Goal: Information Seeking & Learning: Learn about a topic

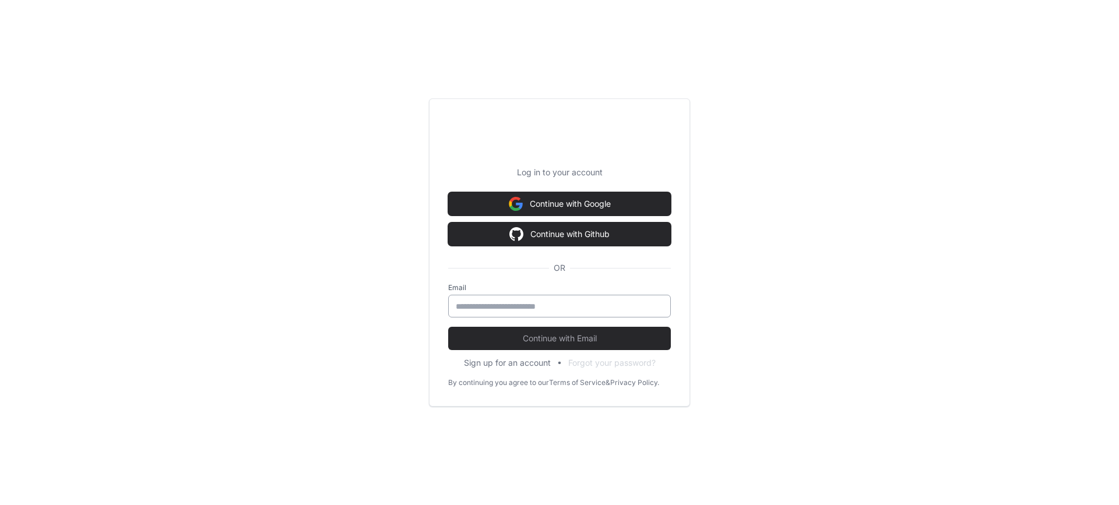
click at [575, 298] on div at bounding box center [559, 306] width 223 height 23
click at [574, 307] on input "email" at bounding box center [560, 307] width 208 height 12
click at [570, 305] on input "email" at bounding box center [560, 307] width 208 height 12
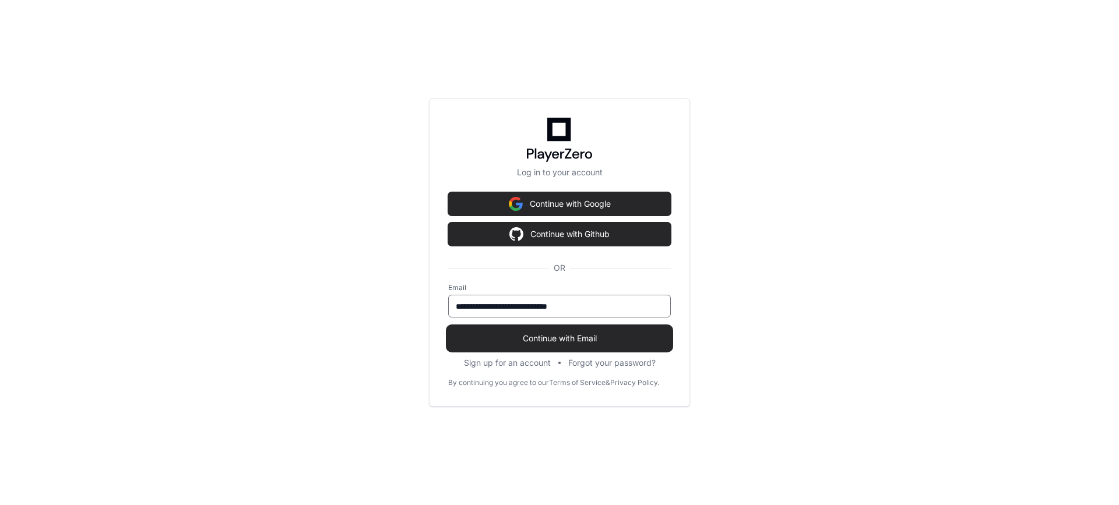
click at [578, 340] on span "Continue with Email" at bounding box center [559, 339] width 223 height 12
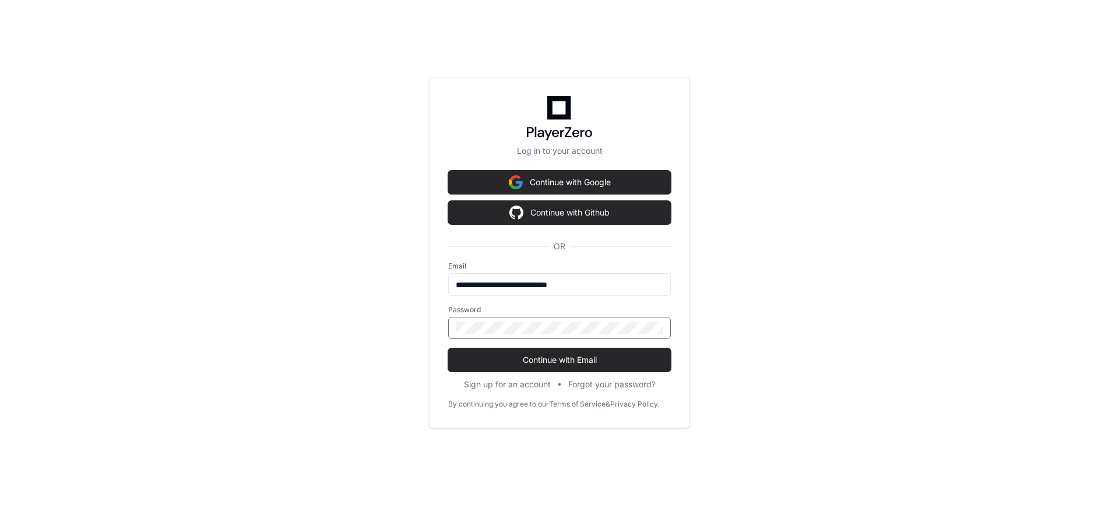
click at [448, 349] on button "Continue with Email" at bounding box center [559, 360] width 223 height 23
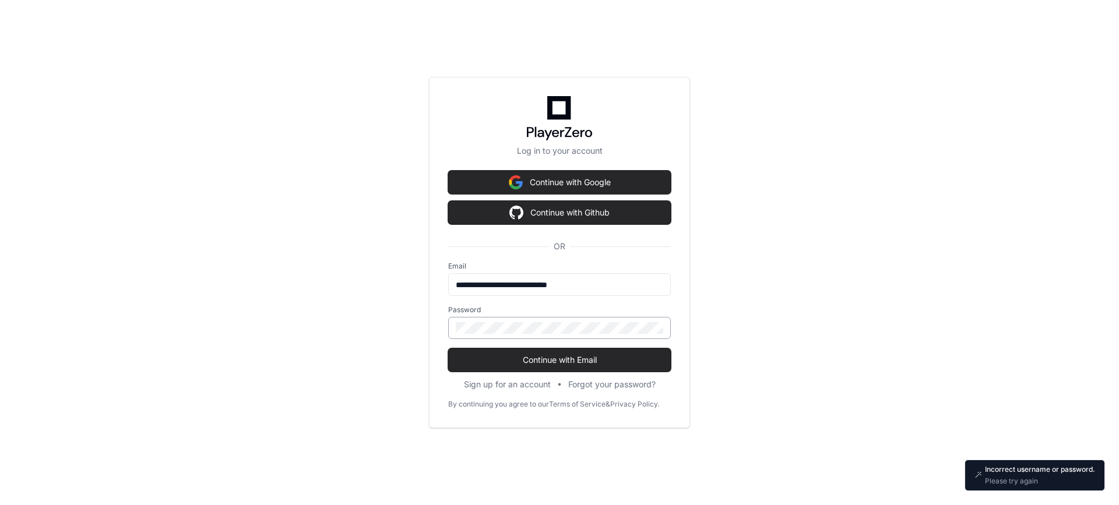
drag, startPoint x: 585, startPoint y: 315, endPoint x: 479, endPoint y: 317, distance: 105.5
click at [478, 317] on div "Password" at bounding box center [559, 322] width 223 height 34
click at [512, 285] on input "**********" at bounding box center [560, 285] width 208 height 12
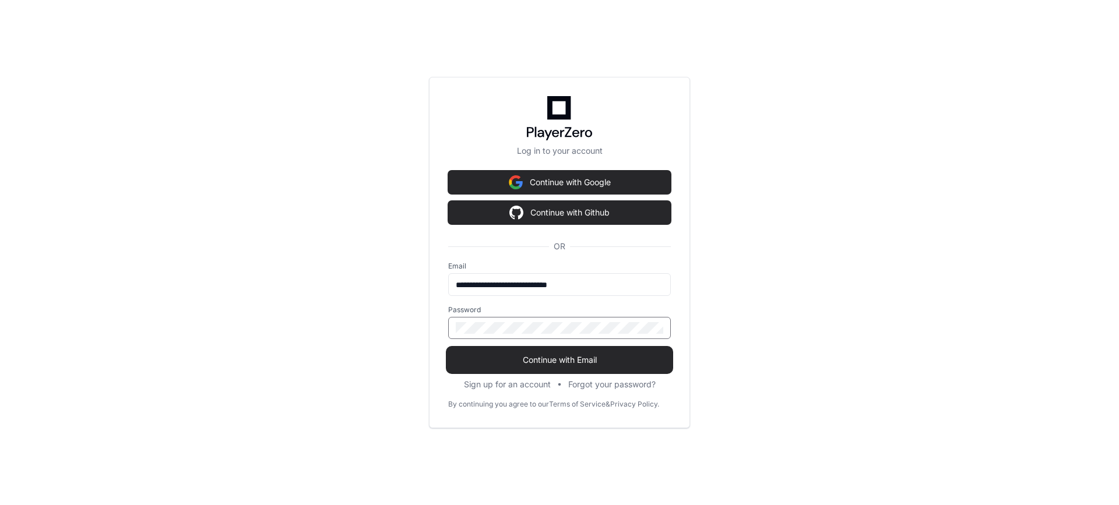
click at [569, 359] on span "Continue with Email" at bounding box center [559, 360] width 223 height 12
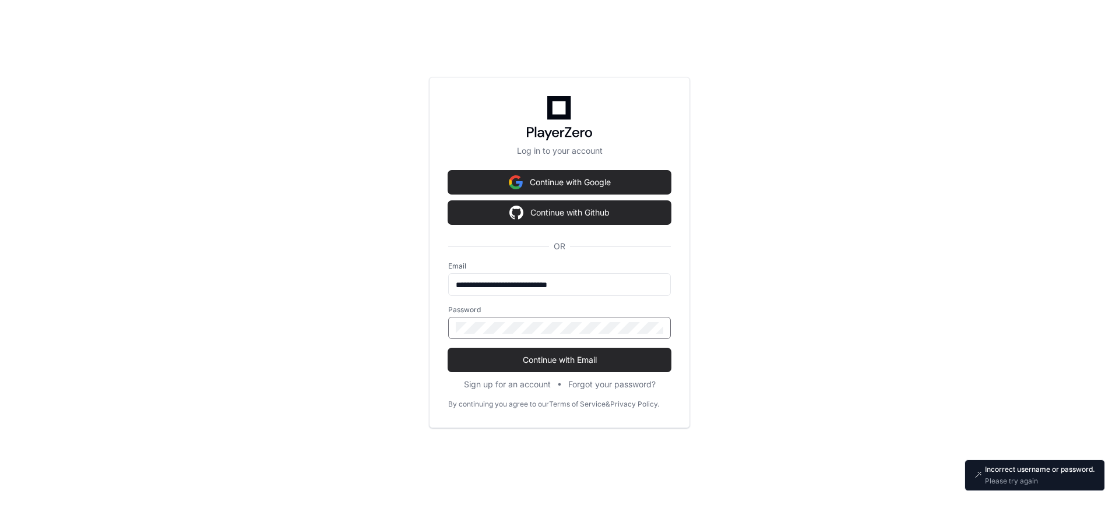
click at [456, 317] on div at bounding box center [559, 328] width 223 height 22
click at [507, 287] on input "**********" at bounding box center [560, 285] width 208 height 12
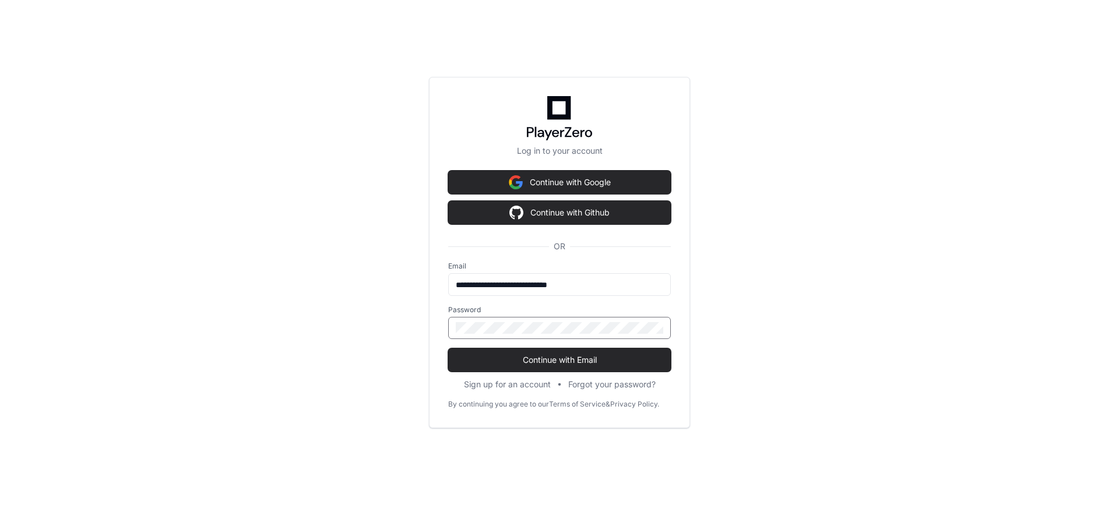
click at [448, 349] on button "Continue with Email" at bounding box center [559, 360] width 223 height 23
drag, startPoint x: 605, startPoint y: 280, endPoint x: 546, endPoint y: 276, distance: 59.0
click at [546, 276] on div "**********" at bounding box center [559, 284] width 223 height 23
type input "**********"
click at [461, 321] on div at bounding box center [559, 328] width 223 height 22
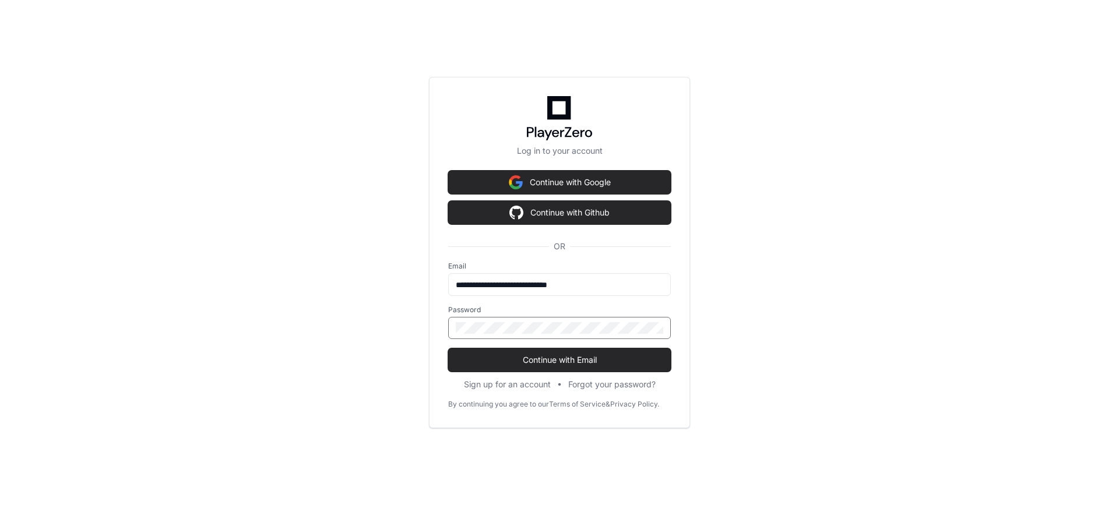
click at [461, 321] on div at bounding box center [559, 328] width 223 height 22
click at [455, 324] on div at bounding box center [559, 328] width 223 height 22
click at [448, 349] on button "Continue with Email" at bounding box center [559, 360] width 223 height 23
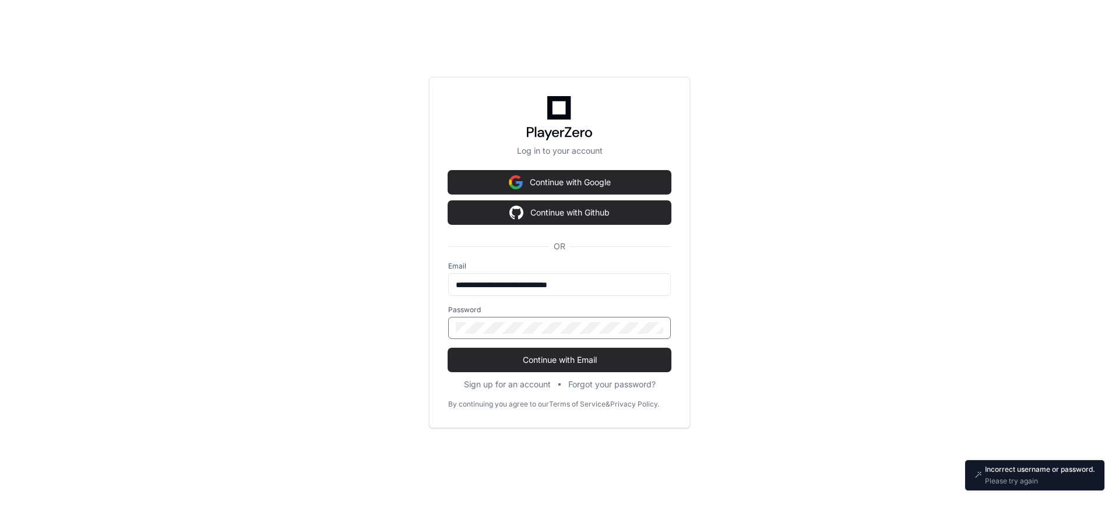
click at [566, 253] on div "OR" at bounding box center [559, 246] width 223 height 30
click at [545, 120] on icon at bounding box center [560, 118] width 66 height 44
click at [528, 282] on input "**********" at bounding box center [560, 285] width 208 height 12
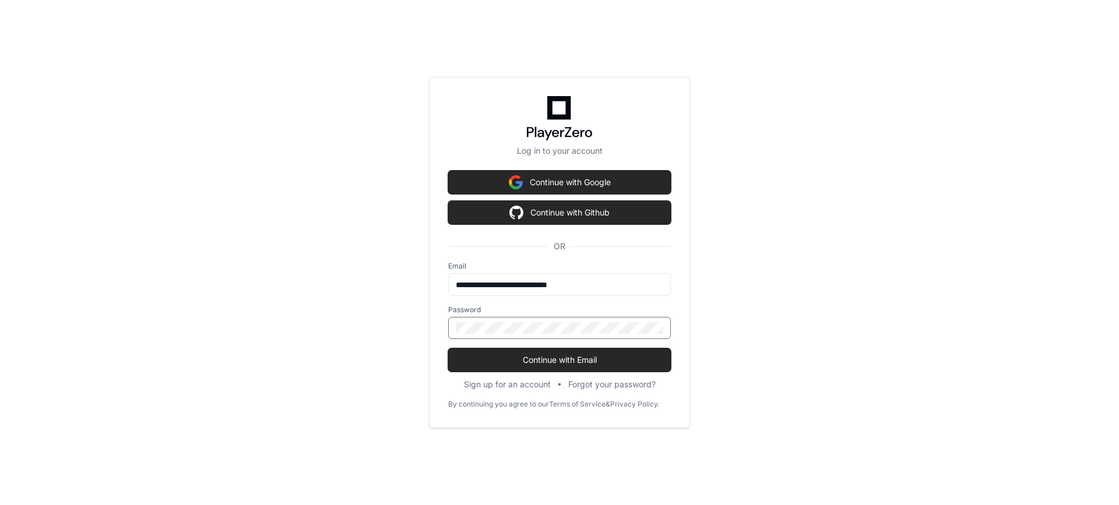
click at [377, 328] on div "**********" at bounding box center [559, 252] width 1119 height 505
click at [448, 349] on button "Continue with Email" at bounding box center [559, 360] width 223 height 23
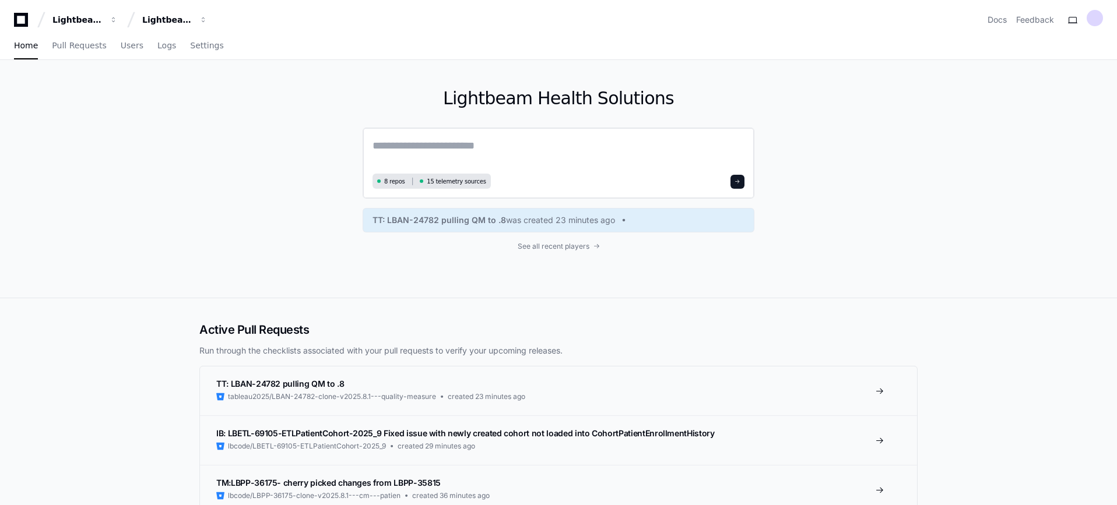
click at [472, 137] on div "8 repos 15 telemetry sources" at bounding box center [559, 163] width 392 height 71
click at [465, 151] on textarea at bounding box center [559, 154] width 372 height 33
type textarea "*"
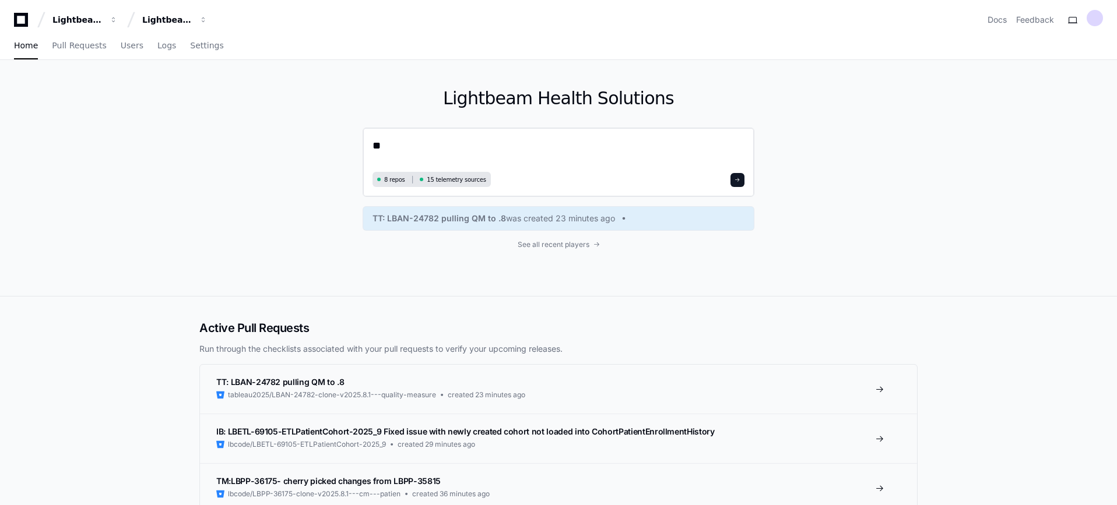
type textarea "*"
type textarea "**********"
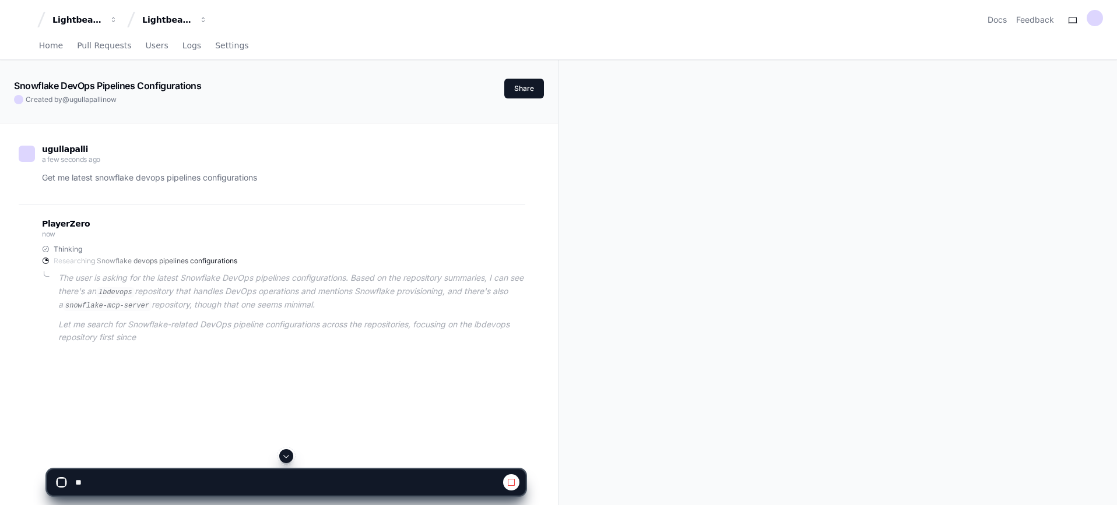
scroll to position [189, 0]
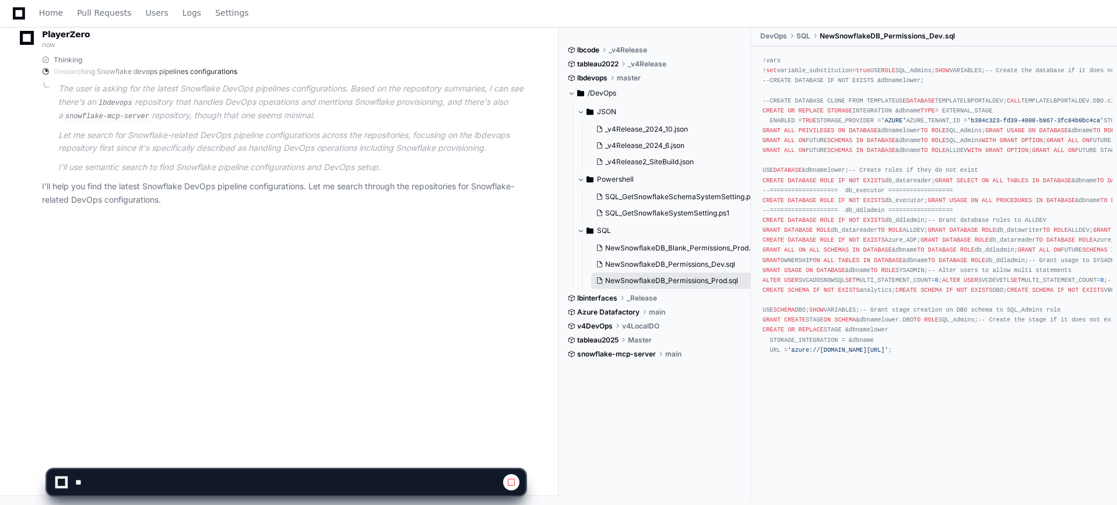
click at [647, 276] on button "NewSnowflakeDB_Permissions_Prod.sql" at bounding box center [672, 281] width 163 height 16
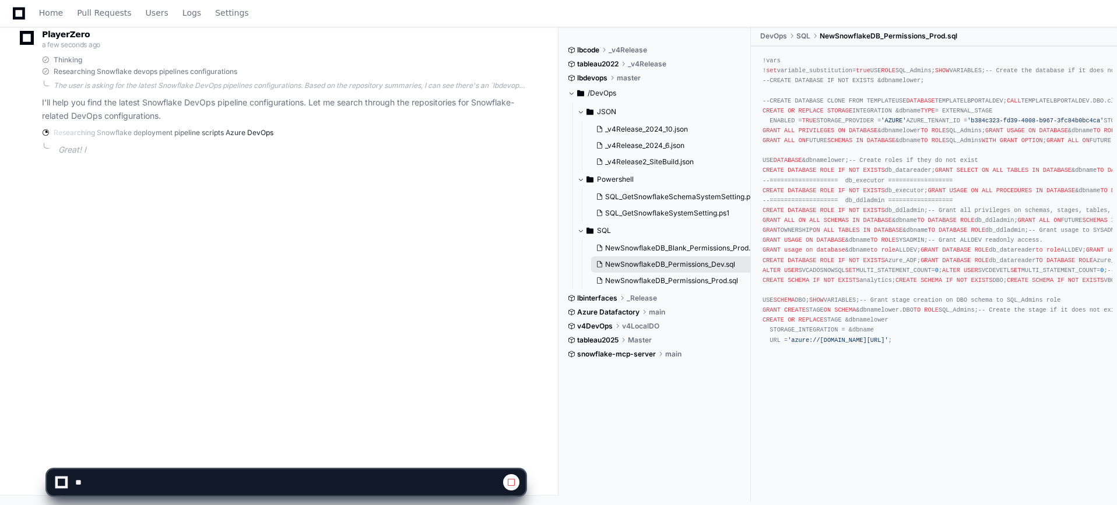
click at [651, 266] on span "NewSnowflakeDB_Permissions_Dev.sql" at bounding box center [670, 264] width 130 height 9
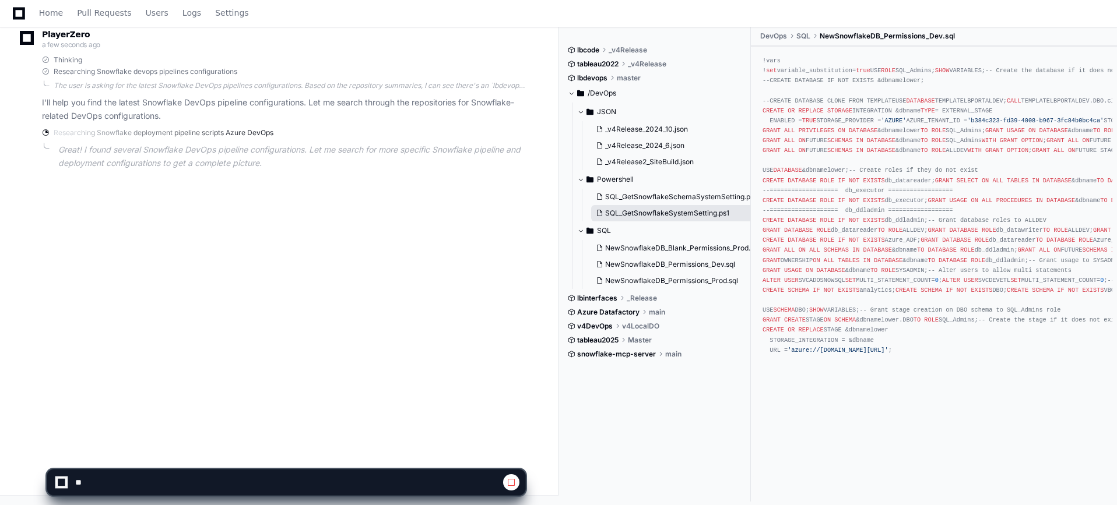
click at [653, 213] on span "SQL_GetSnowflakeSystemSetting.ps1" at bounding box center [667, 213] width 124 height 9
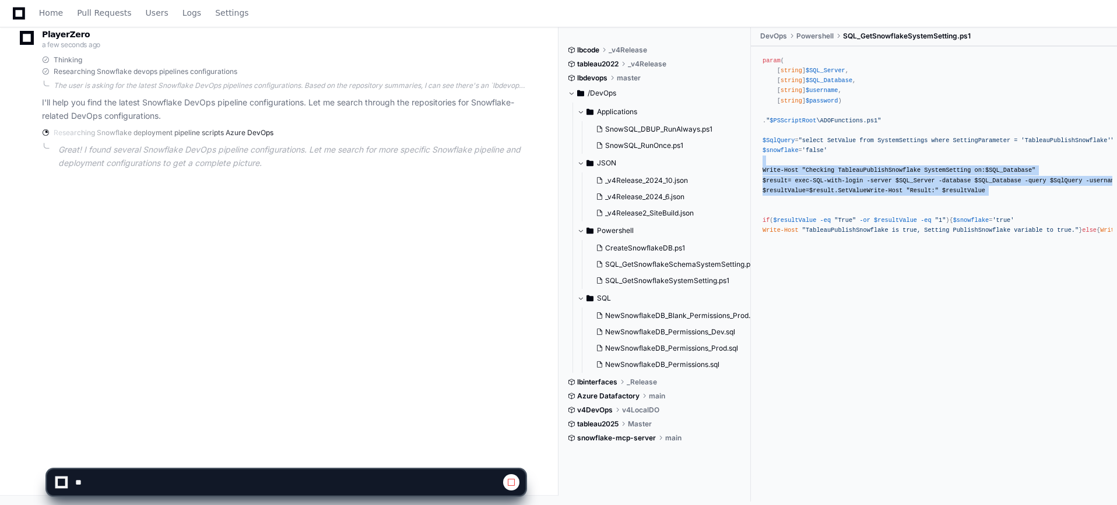
drag, startPoint x: 827, startPoint y: 219, endPoint x: 817, endPoint y: 166, distance: 53.4
click at [818, 168] on div "param ( [ string ] $SQL_Server , [ string ] $SQL_Database , [ string ] $usernam…" at bounding box center [934, 146] width 343 height 180
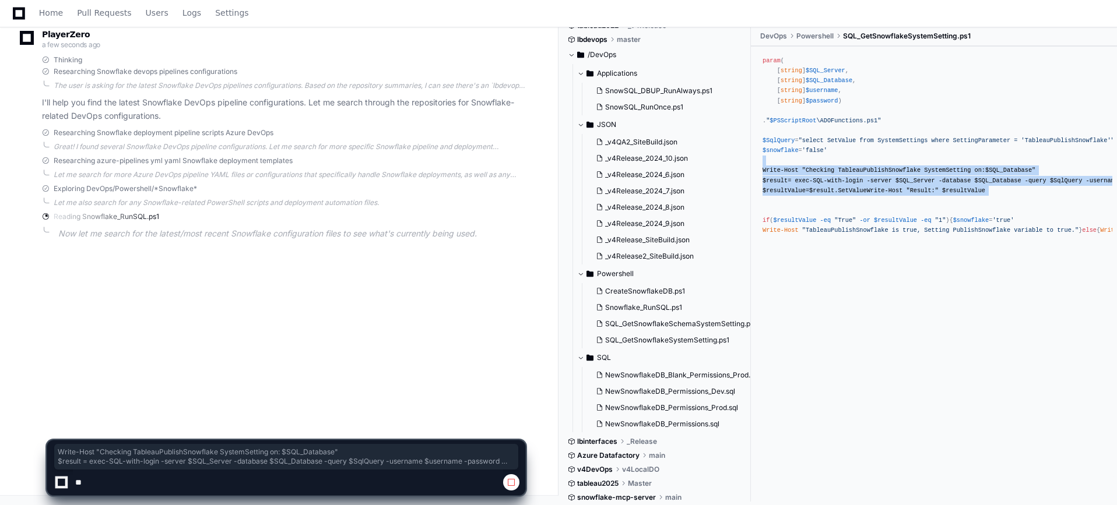
scroll to position [40, 0]
click at [659, 419] on span "NewSnowflakeDB_Permissions.sql" at bounding box center [662, 422] width 114 height 9
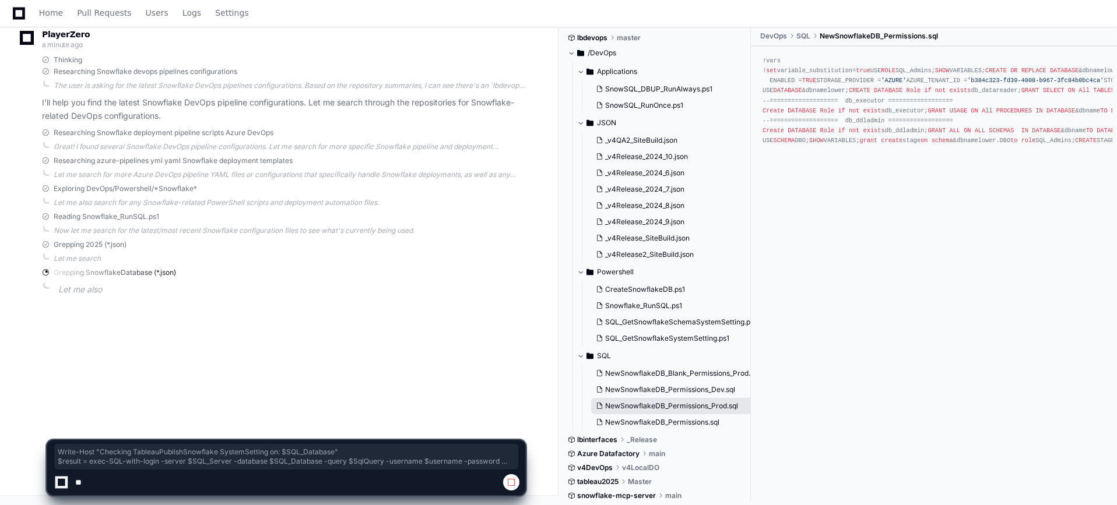
click at [661, 411] on button "NewSnowflakeDB_Permissions_Prod.sql" at bounding box center [672, 406] width 163 height 16
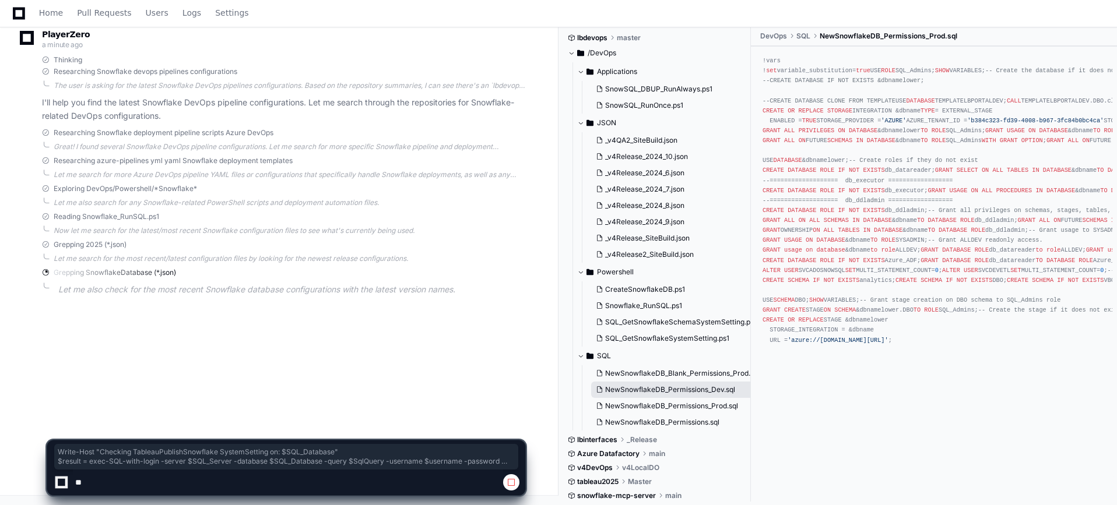
click at [664, 396] on button "NewSnowflakeDB_Permissions_Dev.sql" at bounding box center [672, 390] width 163 height 16
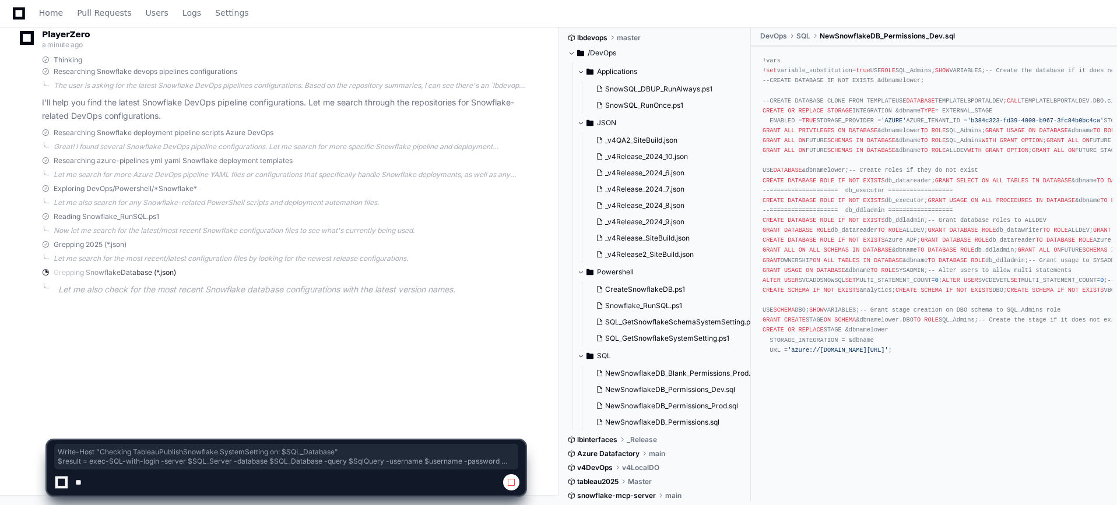
scroll to position [0, 0]
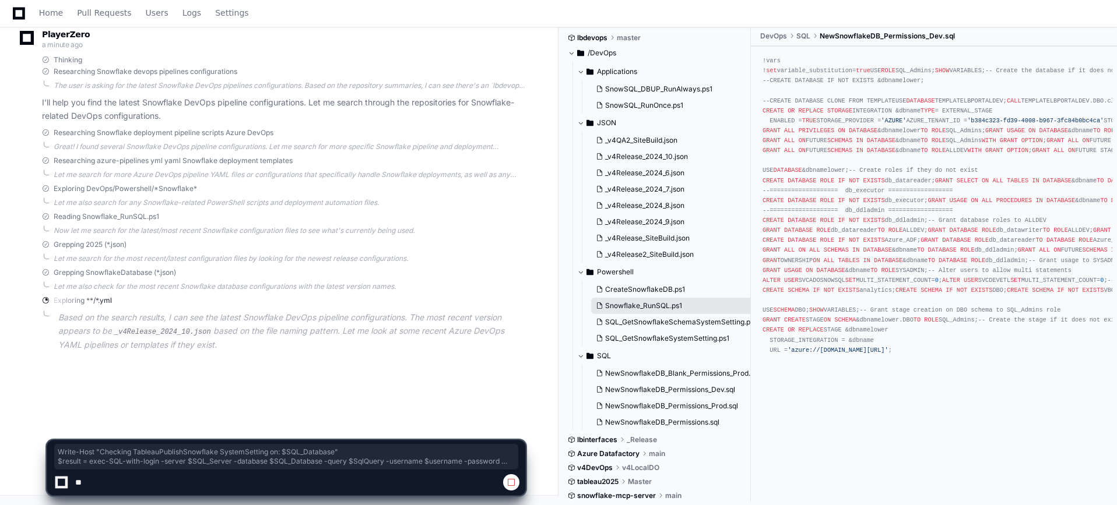
click at [662, 307] on span "Snowflake_RunSQL.ps1" at bounding box center [643, 305] width 77 height 9
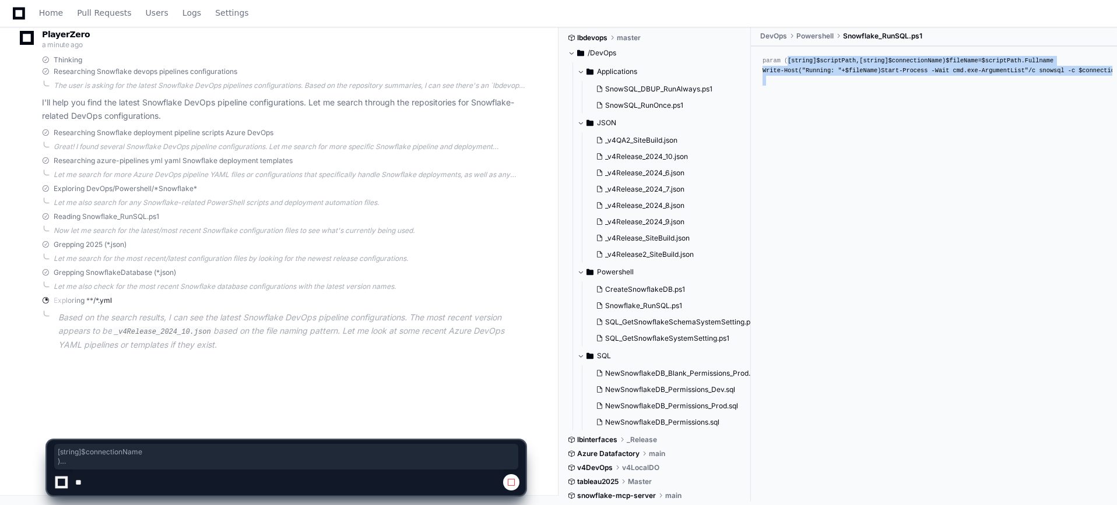
drag, startPoint x: 796, startPoint y: 259, endPoint x: 753, endPoint y: 66, distance: 197.7
click at [753, 66] on div "param ( [string] $scriptPath , [string] $connectionName ) $fileName = $scriptPa…" at bounding box center [934, 262] width 366 height 431
click at [783, 230] on div "param ( [string] $scriptPath , [string] $connectionName ) $fileName = $scriptPa…" at bounding box center [934, 262] width 366 height 431
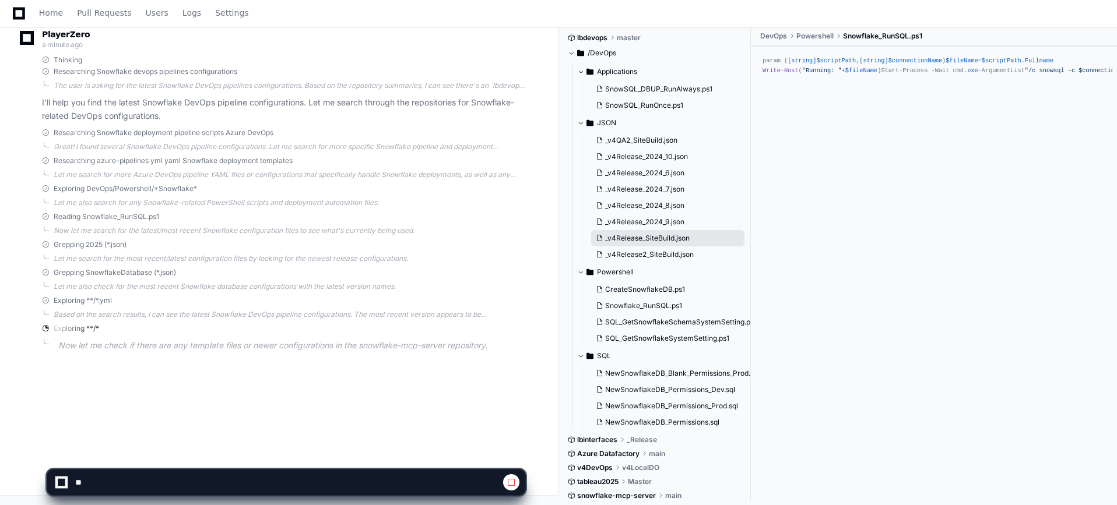
click at [633, 237] on span "_v4Release_SiteBuild.json" at bounding box center [647, 238] width 85 height 9
click at [644, 177] on span "_v4Release_2024_6.json" at bounding box center [644, 172] width 79 height 9
click at [652, 90] on span "SnowSQL_DBUP_RunAlways.ps1" at bounding box center [658, 89] width 107 height 9
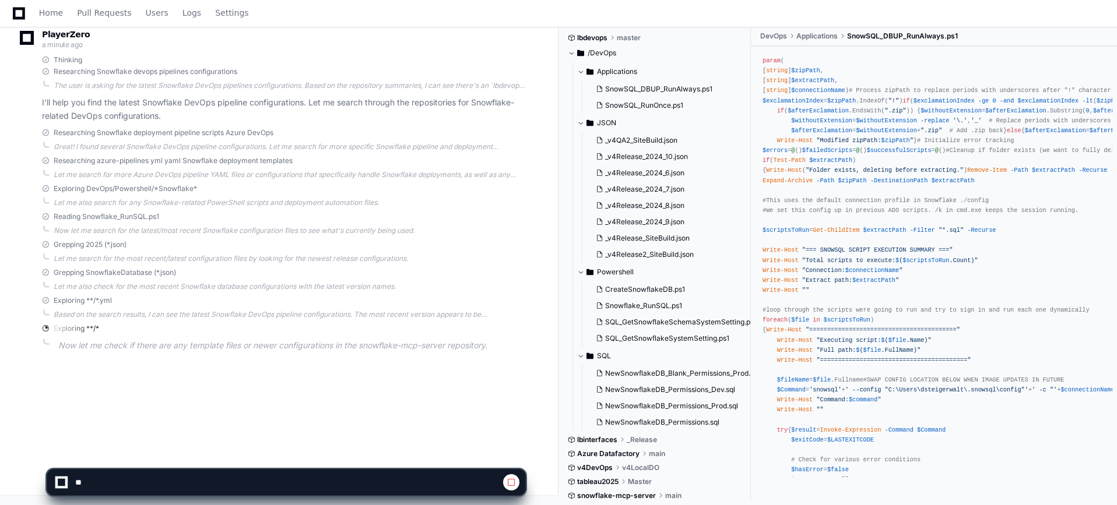
scroll to position [1455, 0]
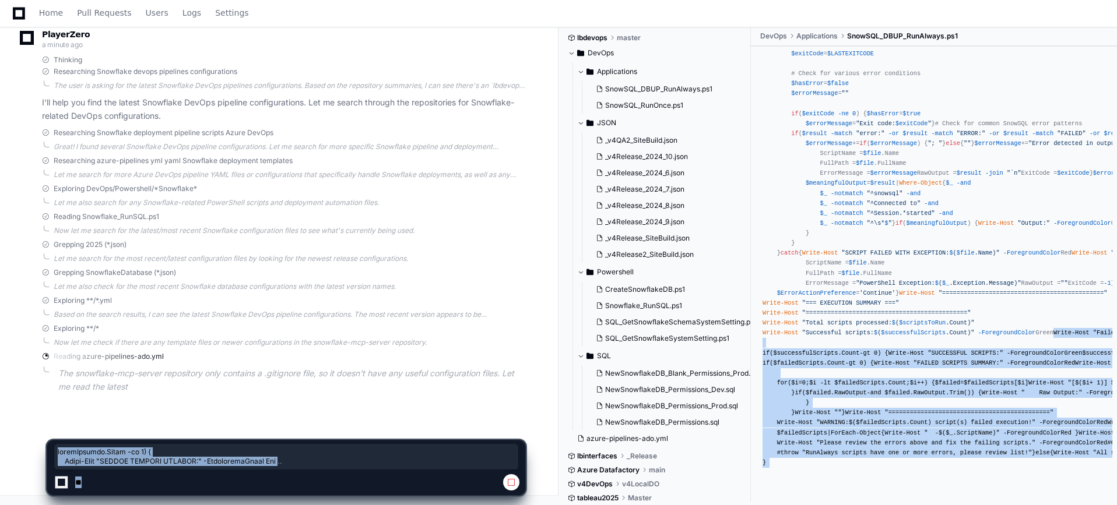
drag, startPoint x: 865, startPoint y: 495, endPoint x: 755, endPoint y: -53, distance: 558.9
click at [755, 0] on html "Lightbeam Health Lightbeam Health Solutions Docs Feedback Home Pull Requests Us…" at bounding box center [558, 158] width 1117 height 695
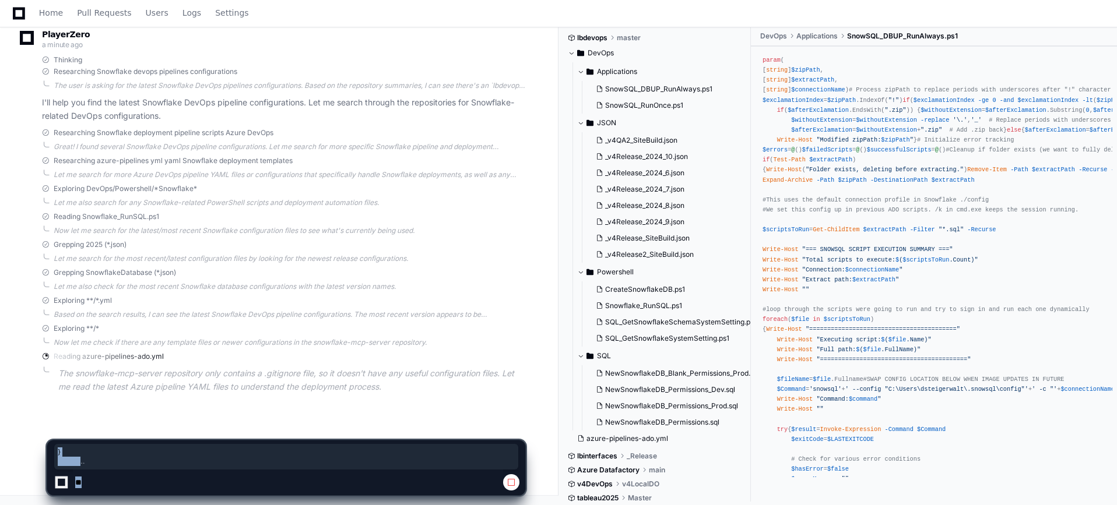
scroll to position [0, 0]
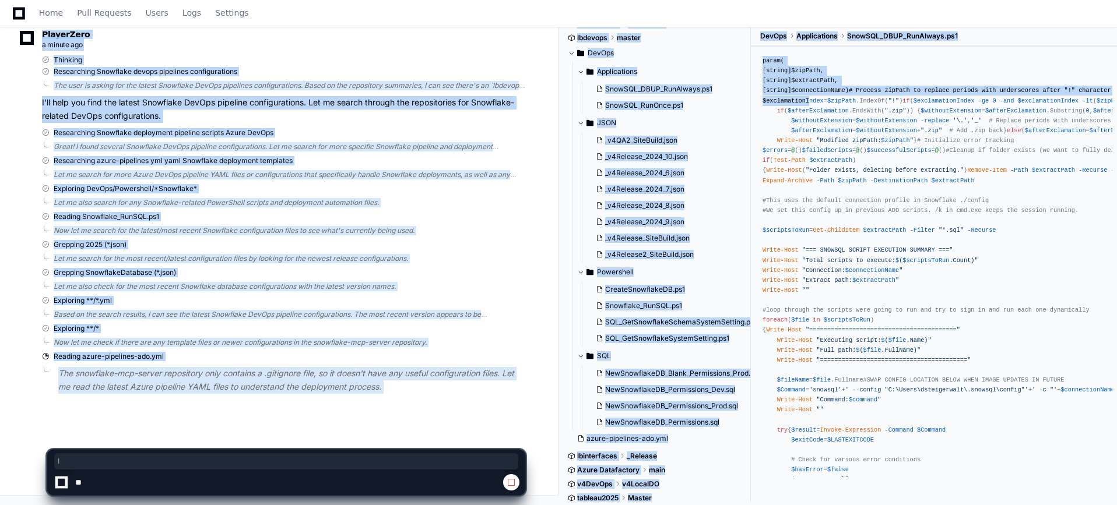
drag, startPoint x: 805, startPoint y: 132, endPoint x: 774, endPoint y: 1, distance: 134.8
click at [774, 0] on html "Lightbeam Health Lightbeam Health Solutions Docs Feedback Home Pull Requests Us…" at bounding box center [558, 158] width 1117 height 695
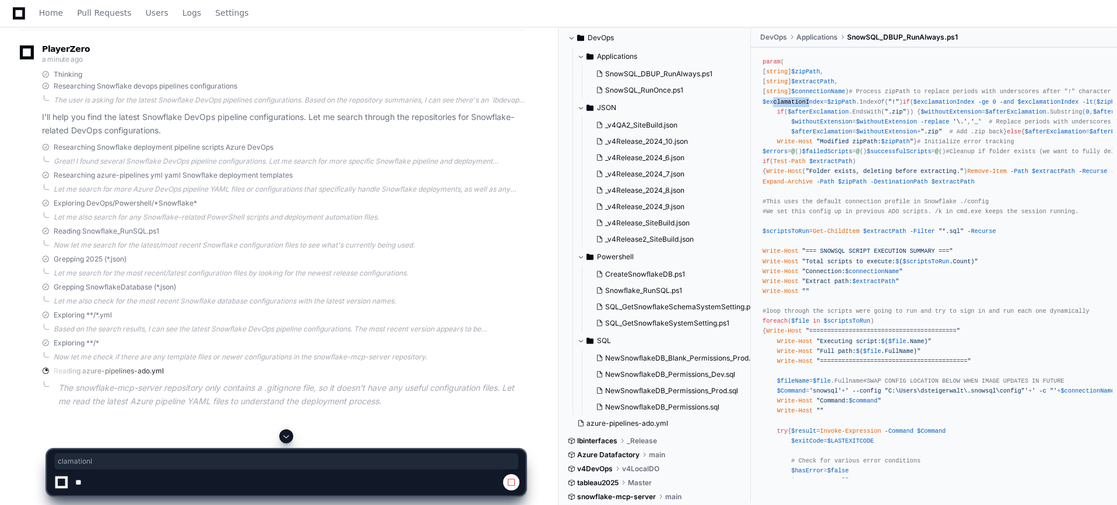
scroll to position [189, 0]
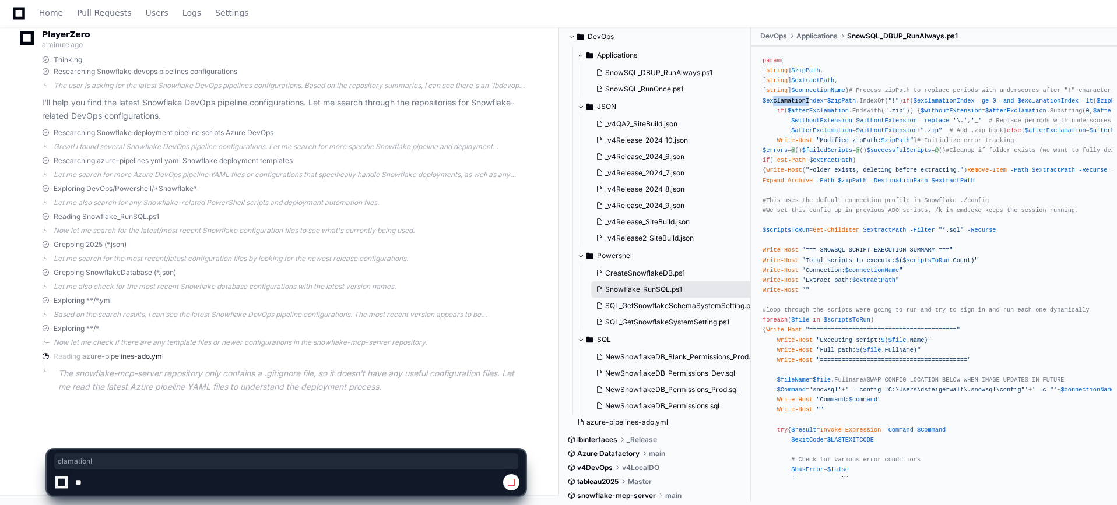
click at [645, 293] on span "Snowflake_RunSQL.ps1" at bounding box center [643, 289] width 77 height 9
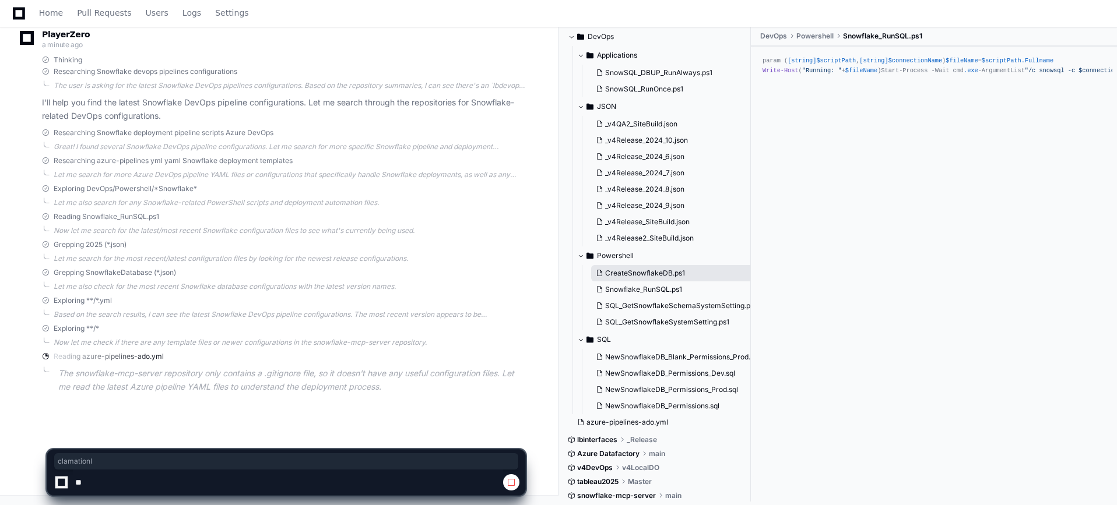
click at [646, 277] on span "CreateSnowflakeDB.ps1" at bounding box center [645, 273] width 80 height 9
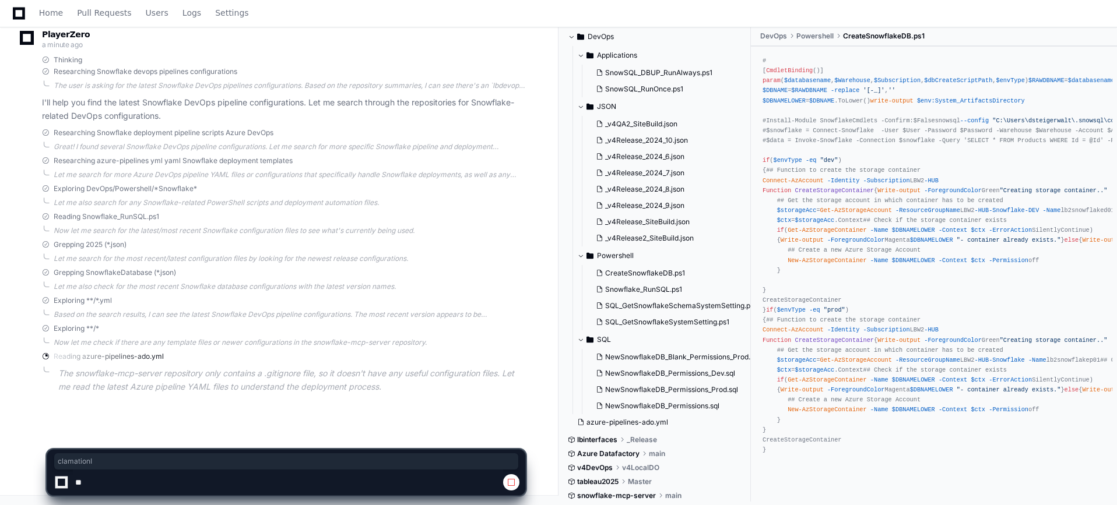
scroll to position [357, 0]
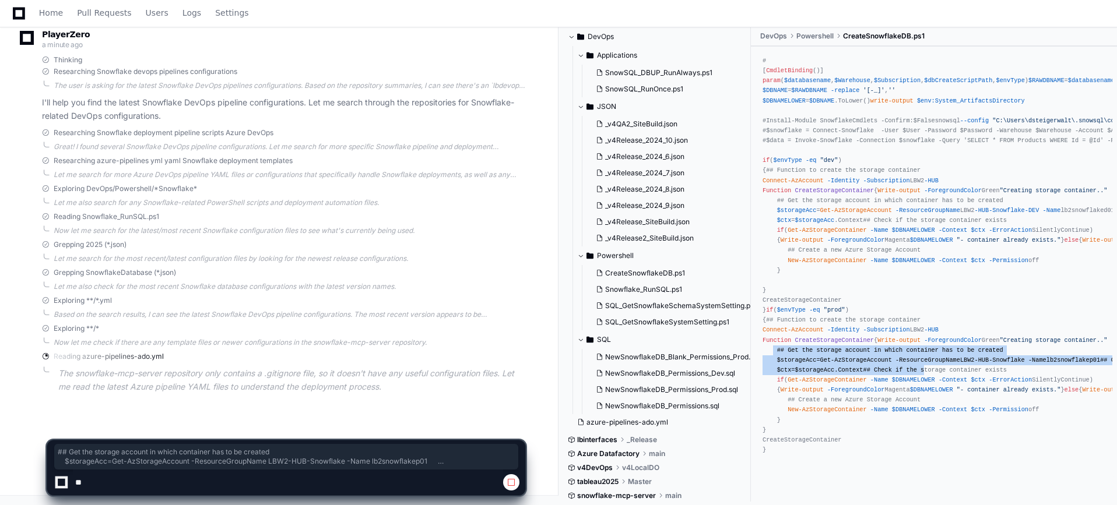
drag, startPoint x: 827, startPoint y: 296, endPoint x: 775, endPoint y: 275, distance: 55.4
click at [775, 264] on div "# [ CmdletBinding ()] param ( $databasename , $Warehouse , $Subscription , $dbC…" at bounding box center [934, 255] width 343 height 399
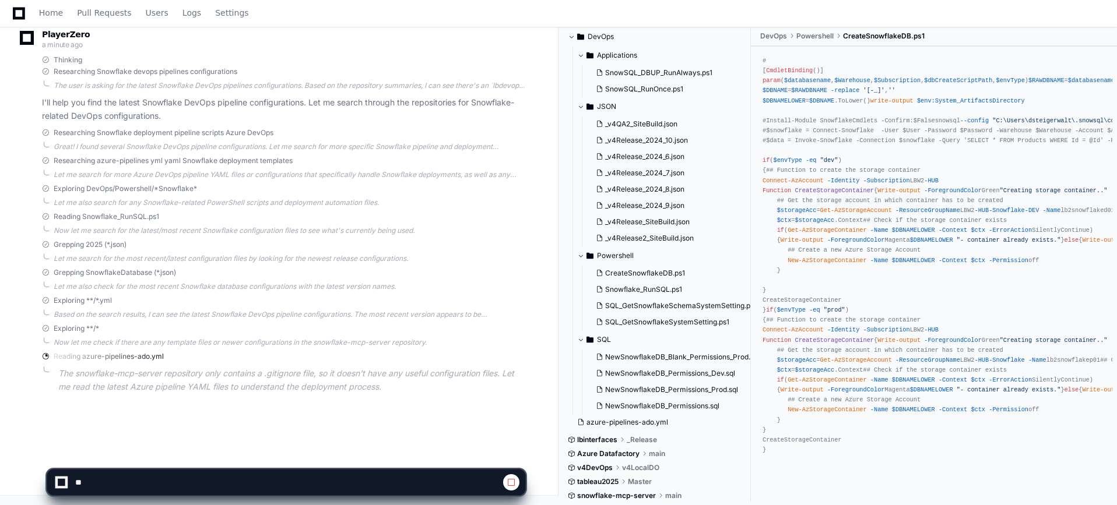
click at [822, 348] on div "# [ CmdletBinding ()] param ( $databasename , $Warehouse , $Subscription , $dbC…" at bounding box center [934, 255] width 343 height 399
click at [659, 363] on button "NewSnowflakeDB_Blank_Permissions_Prod.sql" at bounding box center [672, 357] width 163 height 16
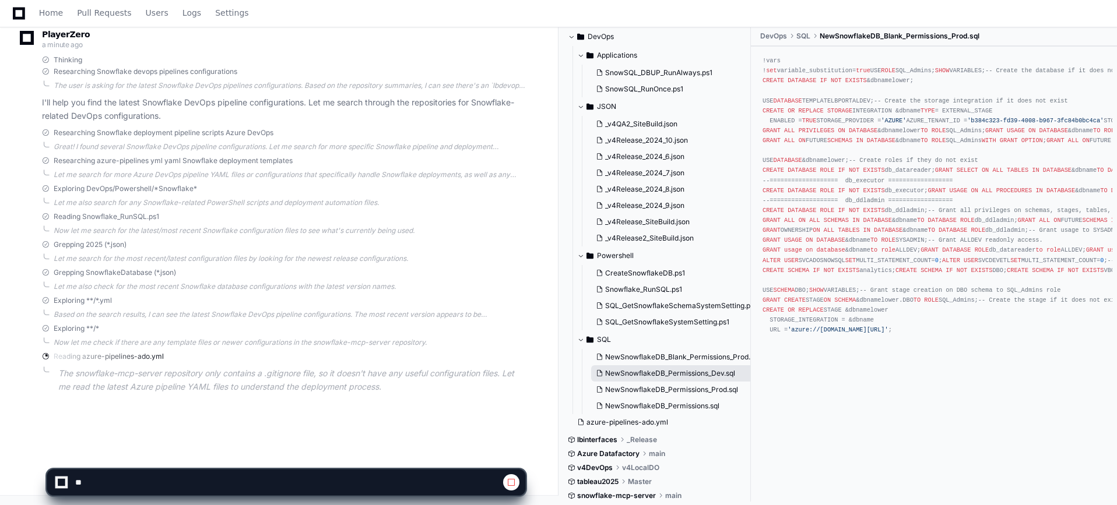
scroll to position [0, 0]
click at [663, 372] on span "NewSnowflakeDB_Permissions_Dev.sql" at bounding box center [670, 373] width 130 height 9
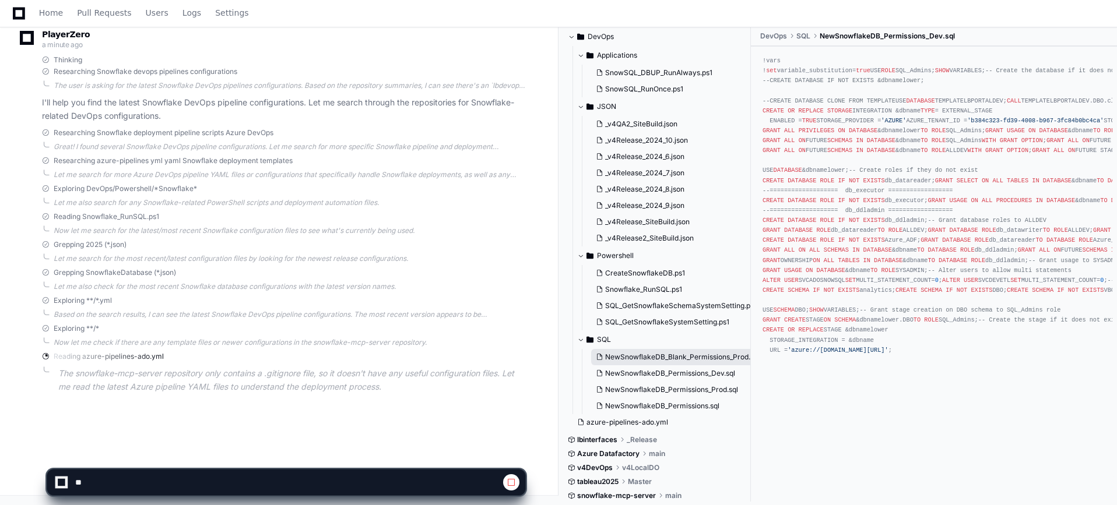
click at [661, 351] on button "NewSnowflakeDB_Blank_Permissions_Prod.sql" at bounding box center [672, 357] width 163 height 16
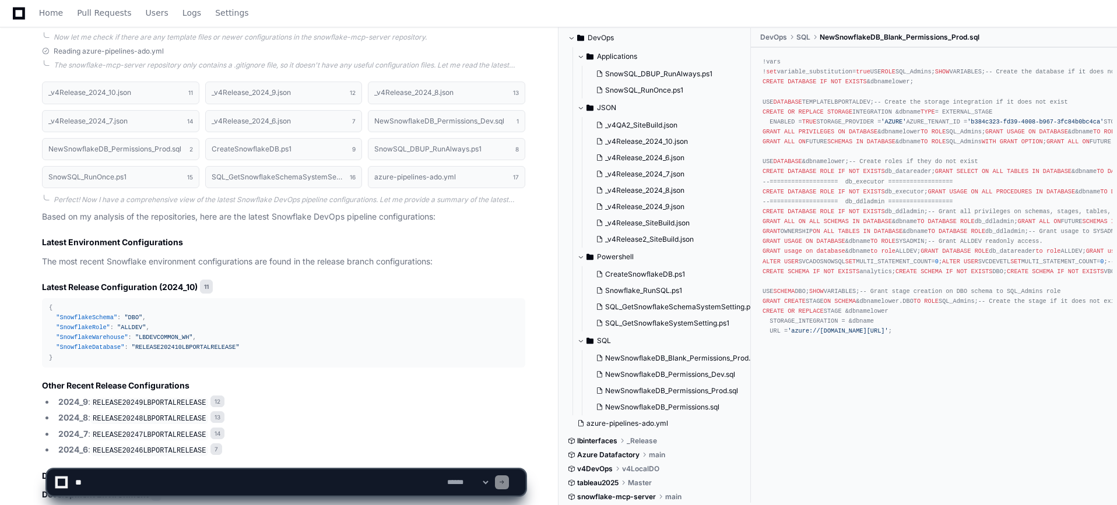
scroll to position [1272, 0]
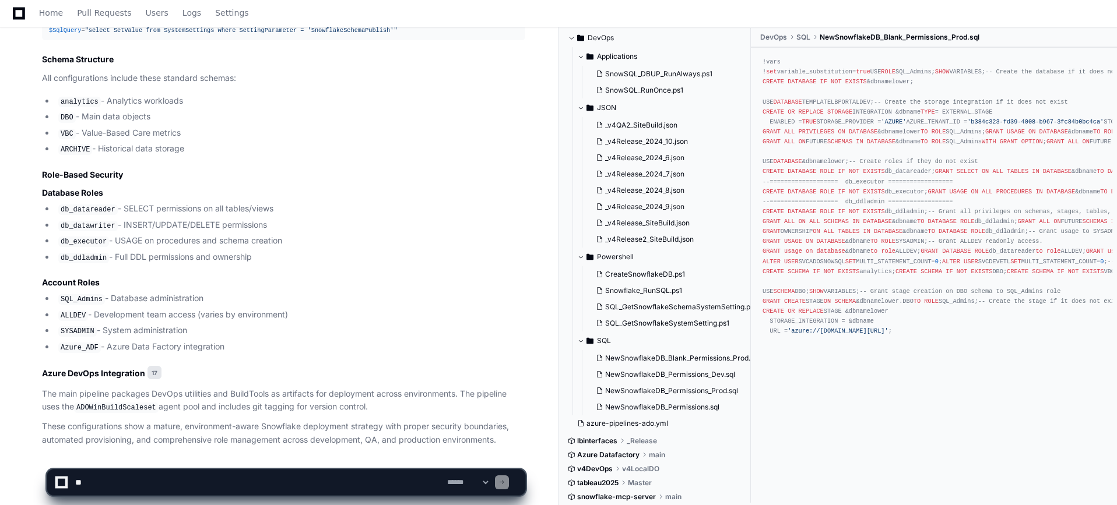
drag, startPoint x: 381, startPoint y: 304, endPoint x: 395, endPoint y: 251, distance: 55.3
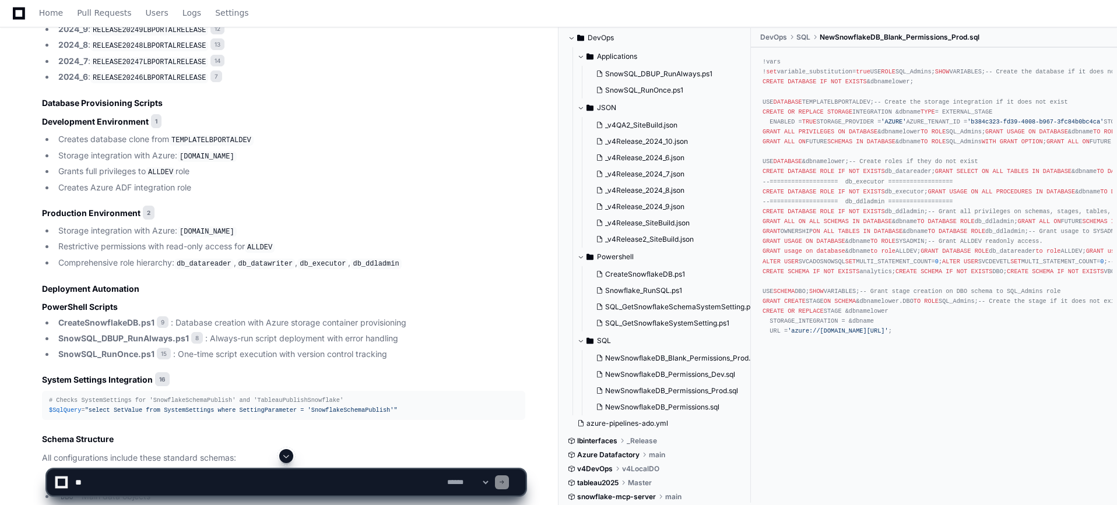
drag, startPoint x: 394, startPoint y: 278, endPoint x: 401, endPoint y: 179, distance: 98.8
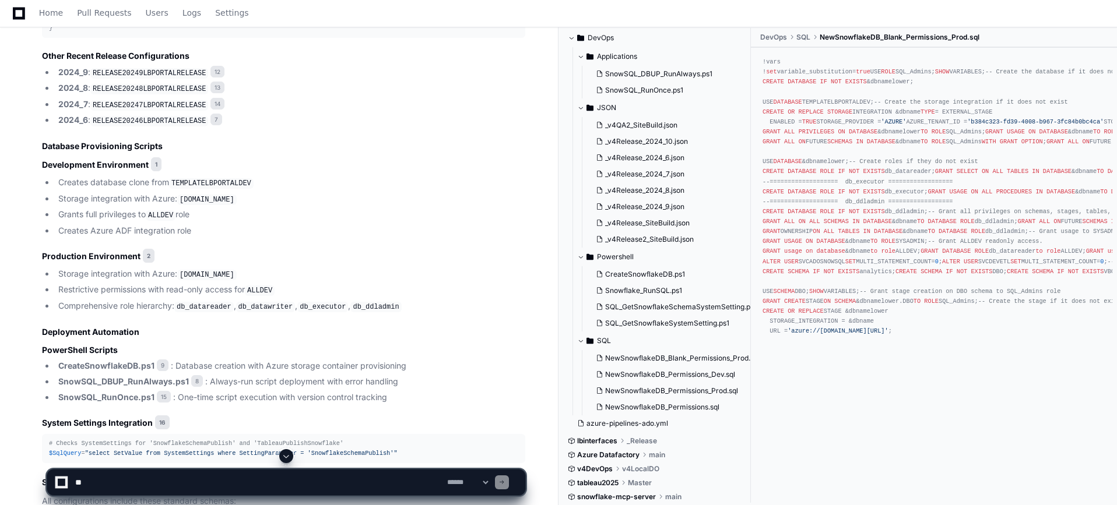
scroll to position [776, 0]
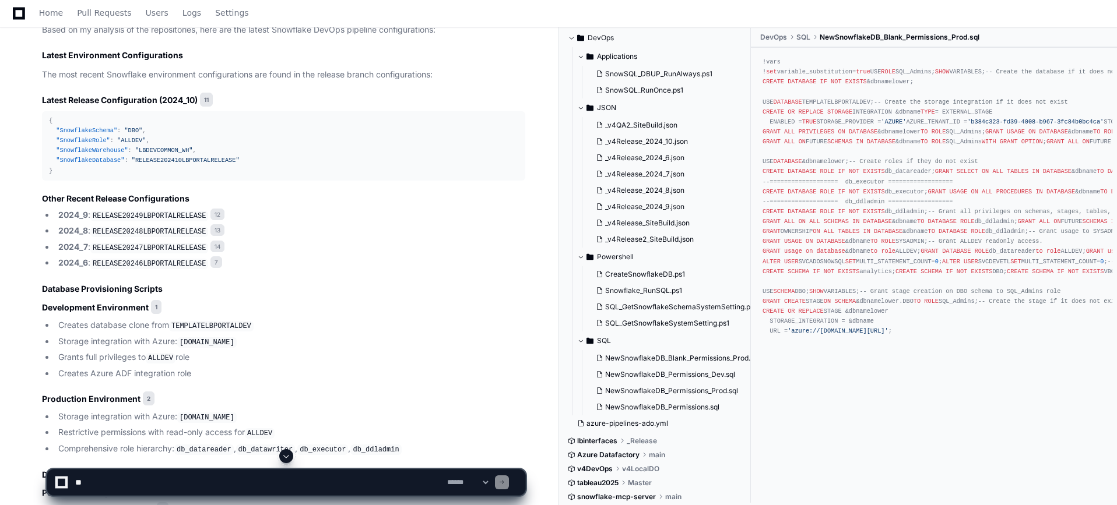
drag, startPoint x: 284, startPoint y: 304, endPoint x: 303, endPoint y: 251, distance: 56.8
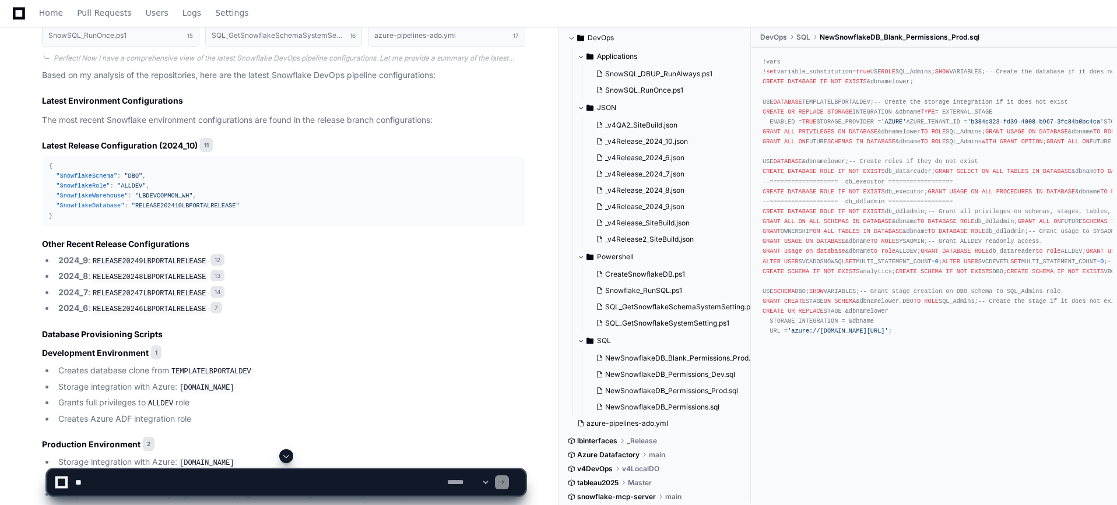
scroll to position [512, 0]
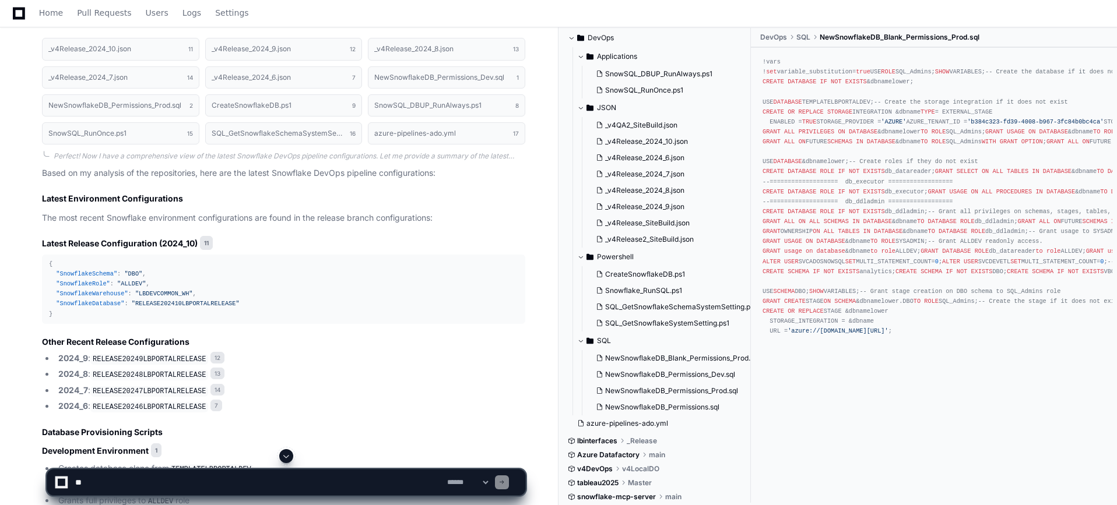
drag, startPoint x: 339, startPoint y: 307, endPoint x: 346, endPoint y: 241, distance: 66.9
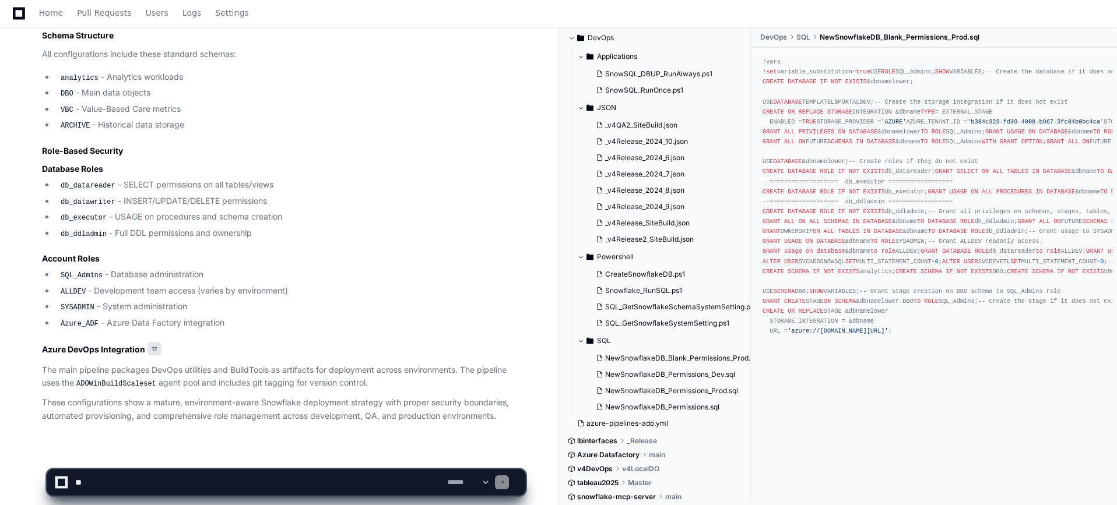
scroll to position [646, 0]
drag, startPoint x: 873, startPoint y: 452, endPoint x: 946, endPoint y: 445, distance: 73.2
drag, startPoint x: 932, startPoint y: 453, endPoint x: 914, endPoint y: 456, distance: 18.9
click at [914, 456] on div "**********" at bounding box center [558, 477] width 1117 height 56
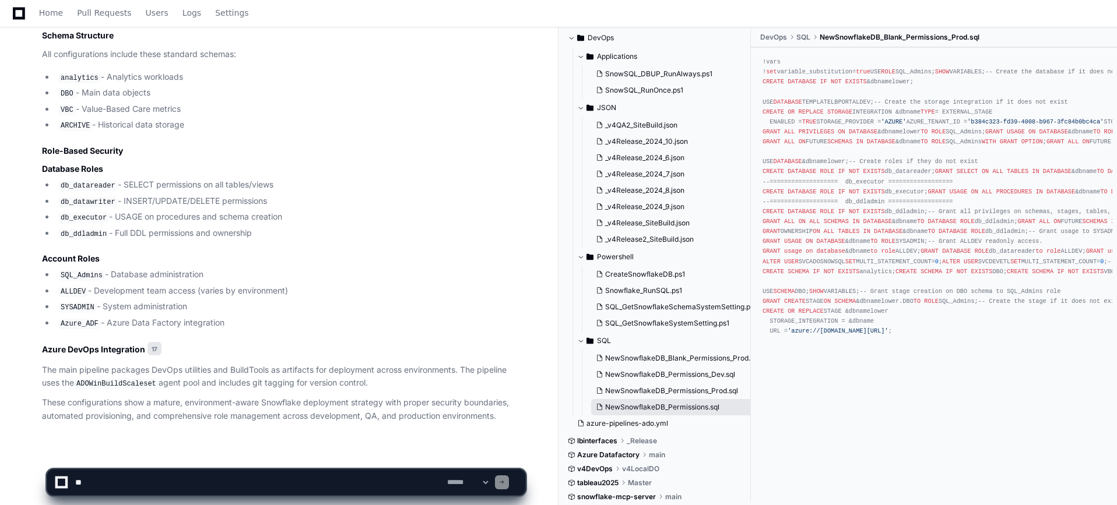
click at [725, 406] on button "NewSnowflakeDB_Permissions.sql" at bounding box center [672, 407] width 163 height 16
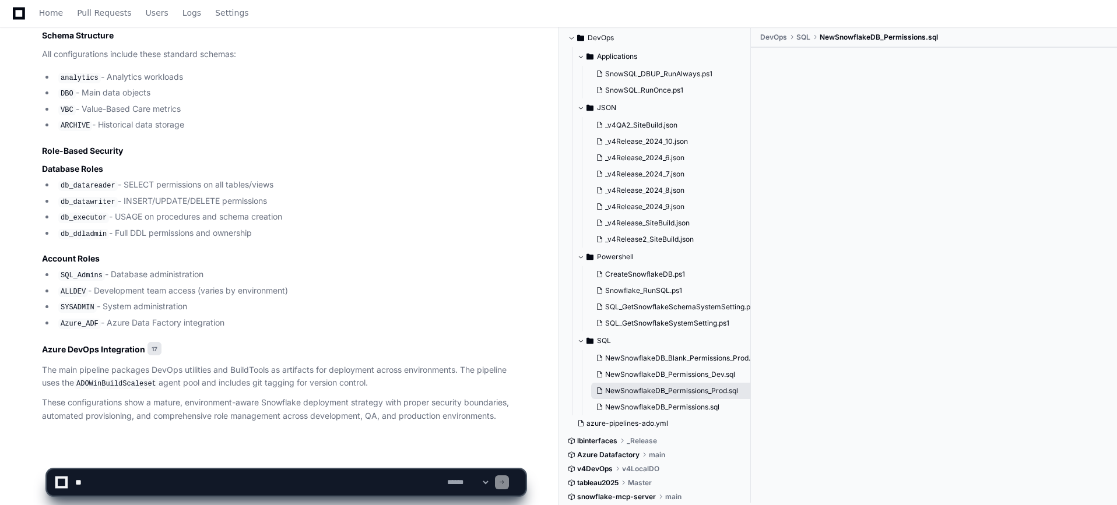
scroll to position [0, 0]
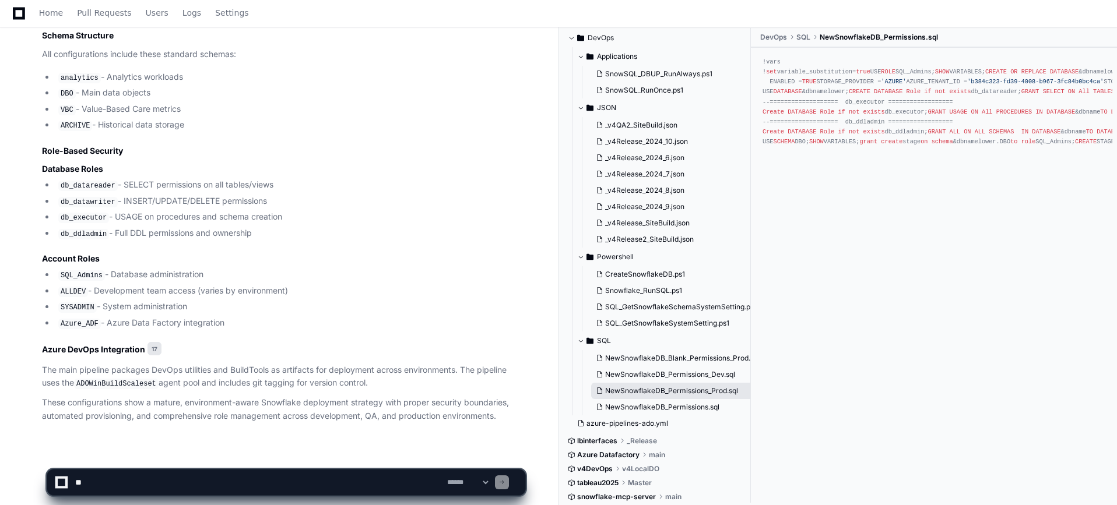
click at [719, 392] on span "NewSnowflakeDB_Permissions_Prod.sql" at bounding box center [671, 391] width 133 height 9
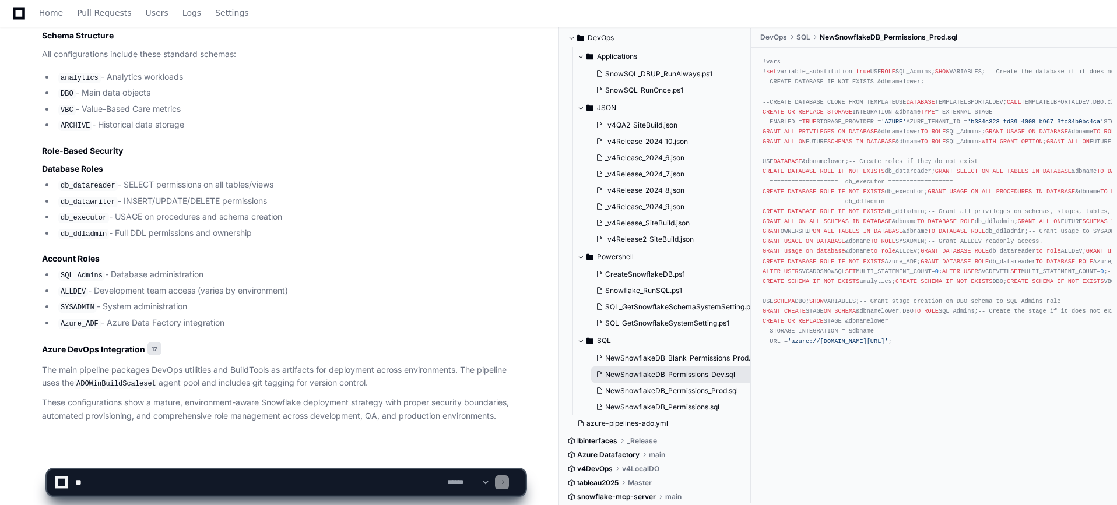
click at [711, 376] on span "NewSnowflakeDB_Permissions_Dev.sql" at bounding box center [670, 374] width 130 height 9
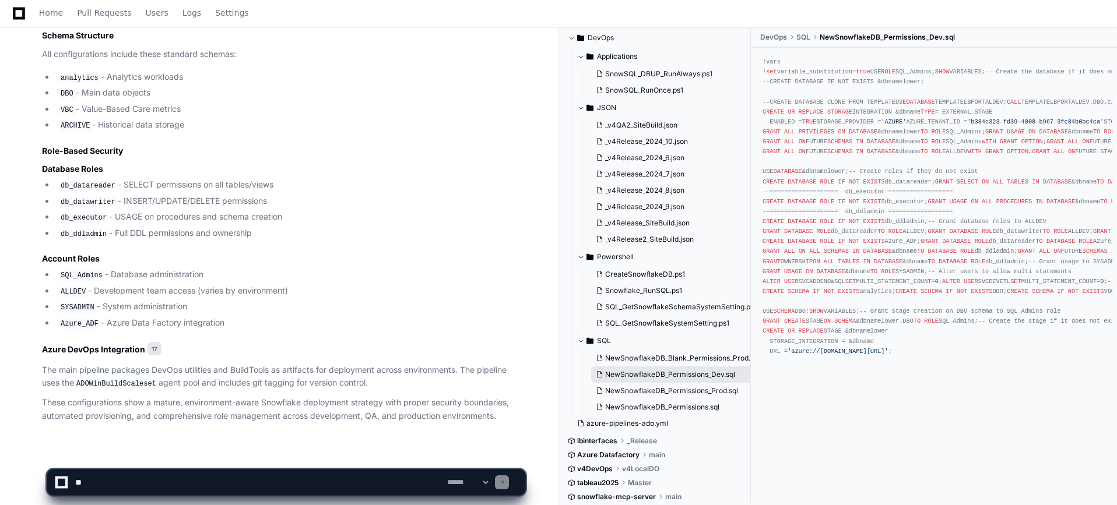
click at [707, 367] on button "NewSnowflakeDB_Permissions_Dev.sql" at bounding box center [672, 375] width 163 height 16
click at [685, 324] on span "SQL_GetSnowflakeSystemSetting.ps1" at bounding box center [667, 323] width 124 height 9
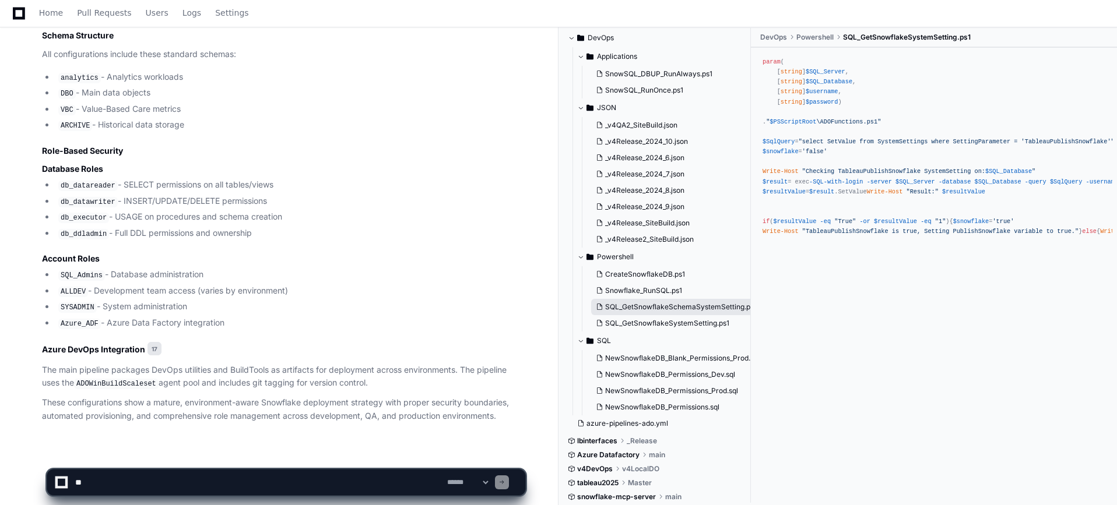
click at [690, 303] on span "SQL_GetSnowflakeSchemaSystemSetting.ps1" at bounding box center [681, 307] width 152 height 9
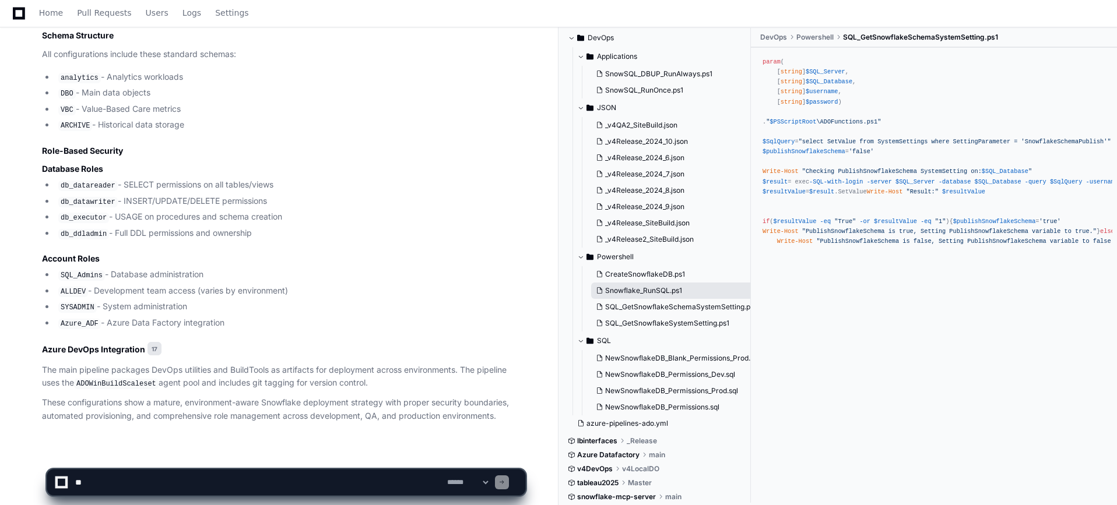
click at [684, 290] on button "Snowflake_RunSQL.ps1" at bounding box center [672, 291] width 163 height 16
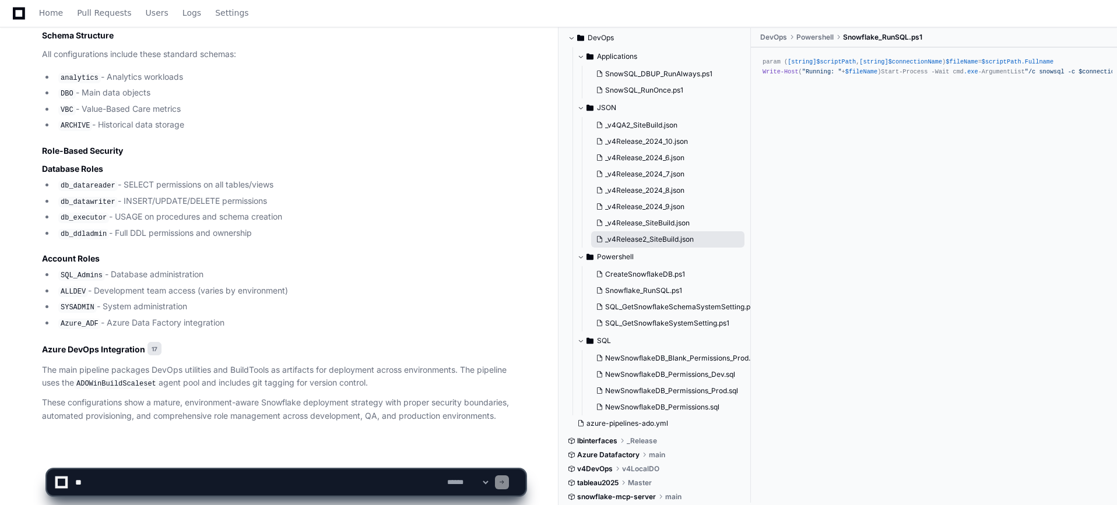
click at [669, 240] on span "_v4Release2_SiteBuild.json" at bounding box center [649, 239] width 89 height 9
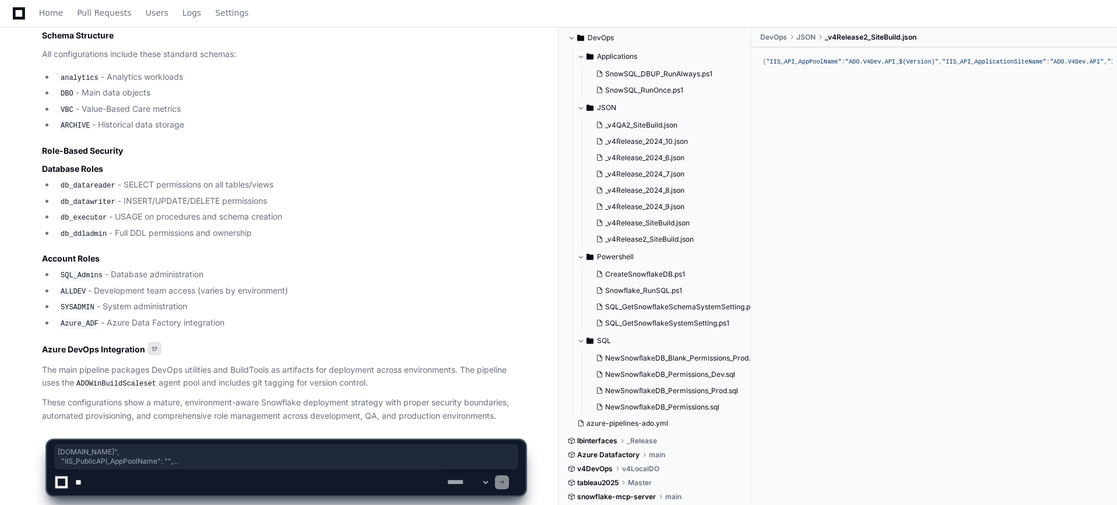
drag, startPoint x: 876, startPoint y: 261, endPoint x: 848, endPoint y: 143, distance: 121.5
click at [848, 67] on div "{ "IIS_API_AppPoolName" : "ADO.V4Dev.API_$(Version)" , "IIS_API_ApplicationSite…" at bounding box center [934, 62] width 343 height 10
click at [870, 67] on div "{ "IIS_API_AppPoolName" : "ADO.V4Dev.API_$(Version)" , "IIS_API_ApplicationSite…" at bounding box center [934, 62] width 343 height 10
drag, startPoint x: 870, startPoint y: 382, endPoint x: 831, endPoint y: 335, distance: 60.9
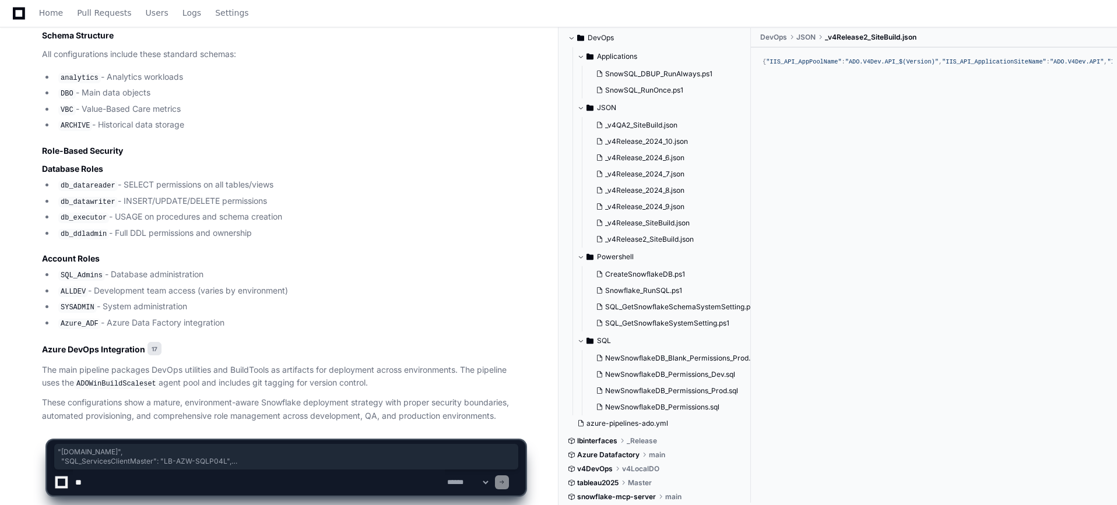
click at [833, 67] on div "{ "IIS_API_AppPoolName" : "ADO.V4Dev.API_$(Version)" , "IIS_API_ApplicationSite…" at bounding box center [934, 62] width 343 height 10
click at [857, 67] on div "{ "IIS_API_AppPoolName" : "ADO.V4Dev.API_$(Version)" , "IIS_API_ApplicationSite…" at bounding box center [934, 62] width 343 height 10
drag, startPoint x: 865, startPoint y: 449, endPoint x: 872, endPoint y: 471, distance: 23.2
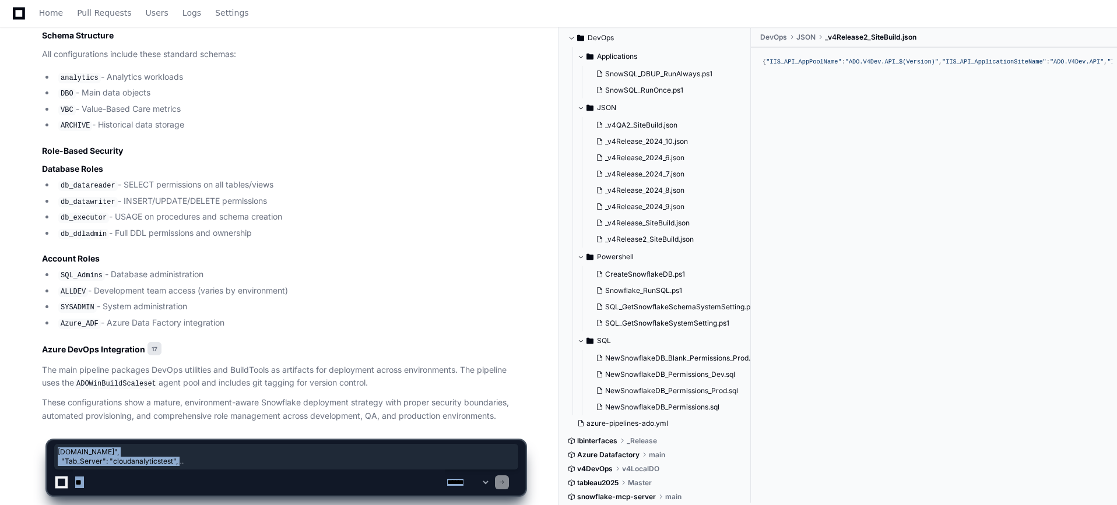
click at [870, 437] on div "**********" at bounding box center [558, 462] width 1117 height 85
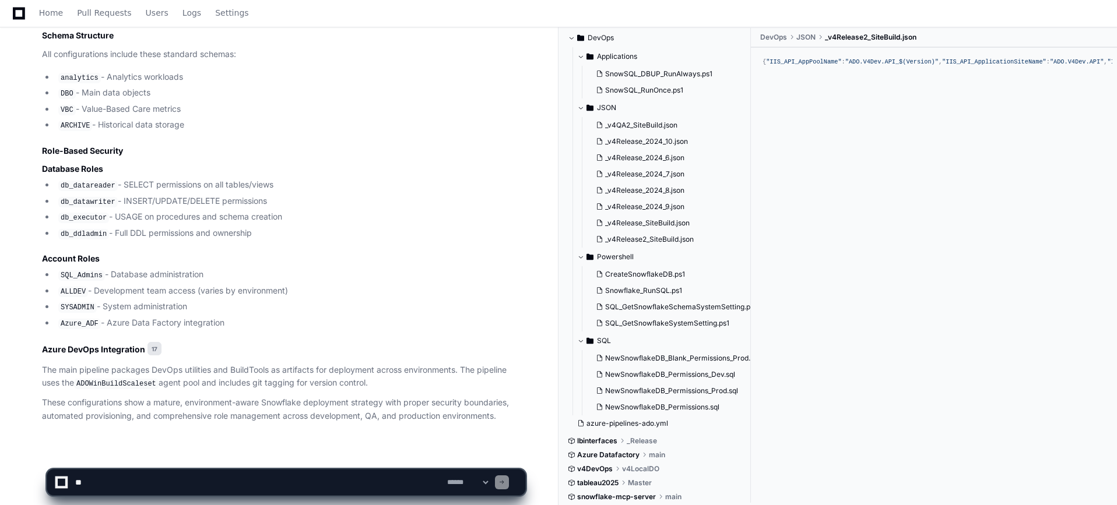
scroll to position [0, 0]
drag, startPoint x: 894, startPoint y: 192, endPoint x: 852, endPoint y: 87, distance: 113.6
click at [856, 67] on div "{ "IIS_API_AppPoolName" : "ADO.V4Dev.API_$(Version)" , "IIS_API_ApplicationSite…" at bounding box center [934, 62] width 343 height 10
